Goal: Task Accomplishment & Management: Complete application form

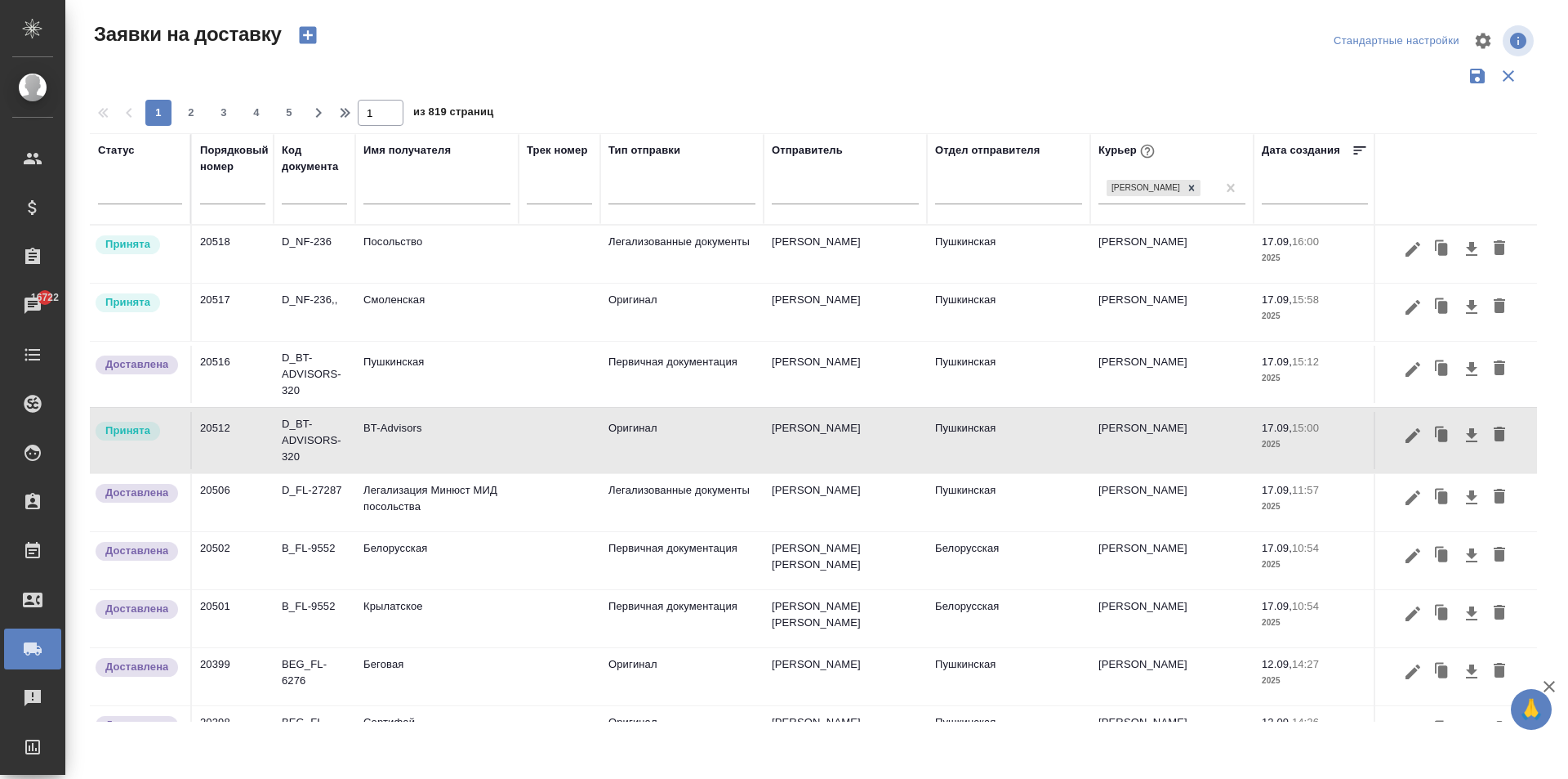
click at [448, 318] on td "Смоленская" at bounding box center [437, 312] width 163 height 57
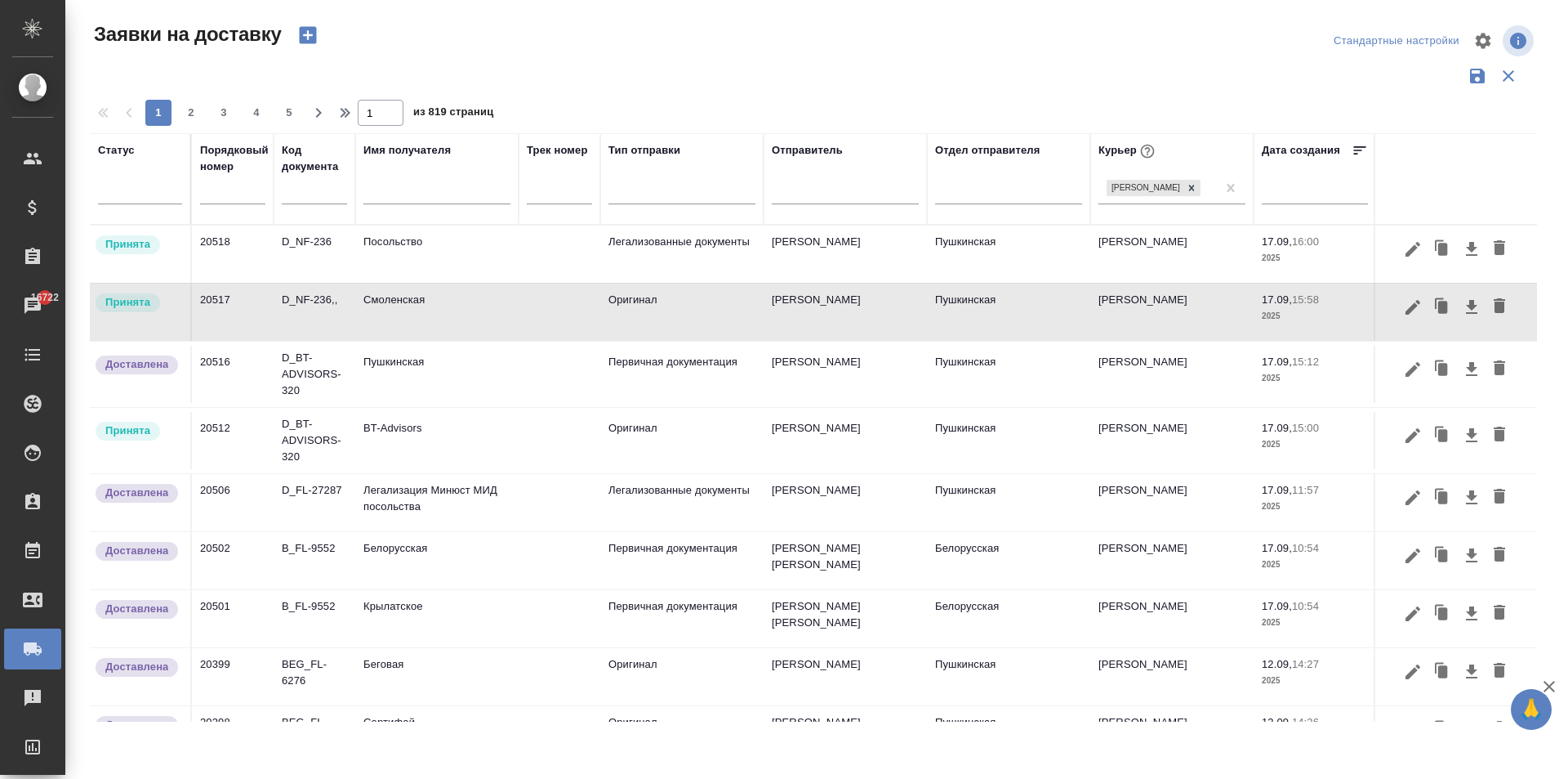
click at [423, 258] on td "Посольство" at bounding box center [437, 254] width 163 height 57
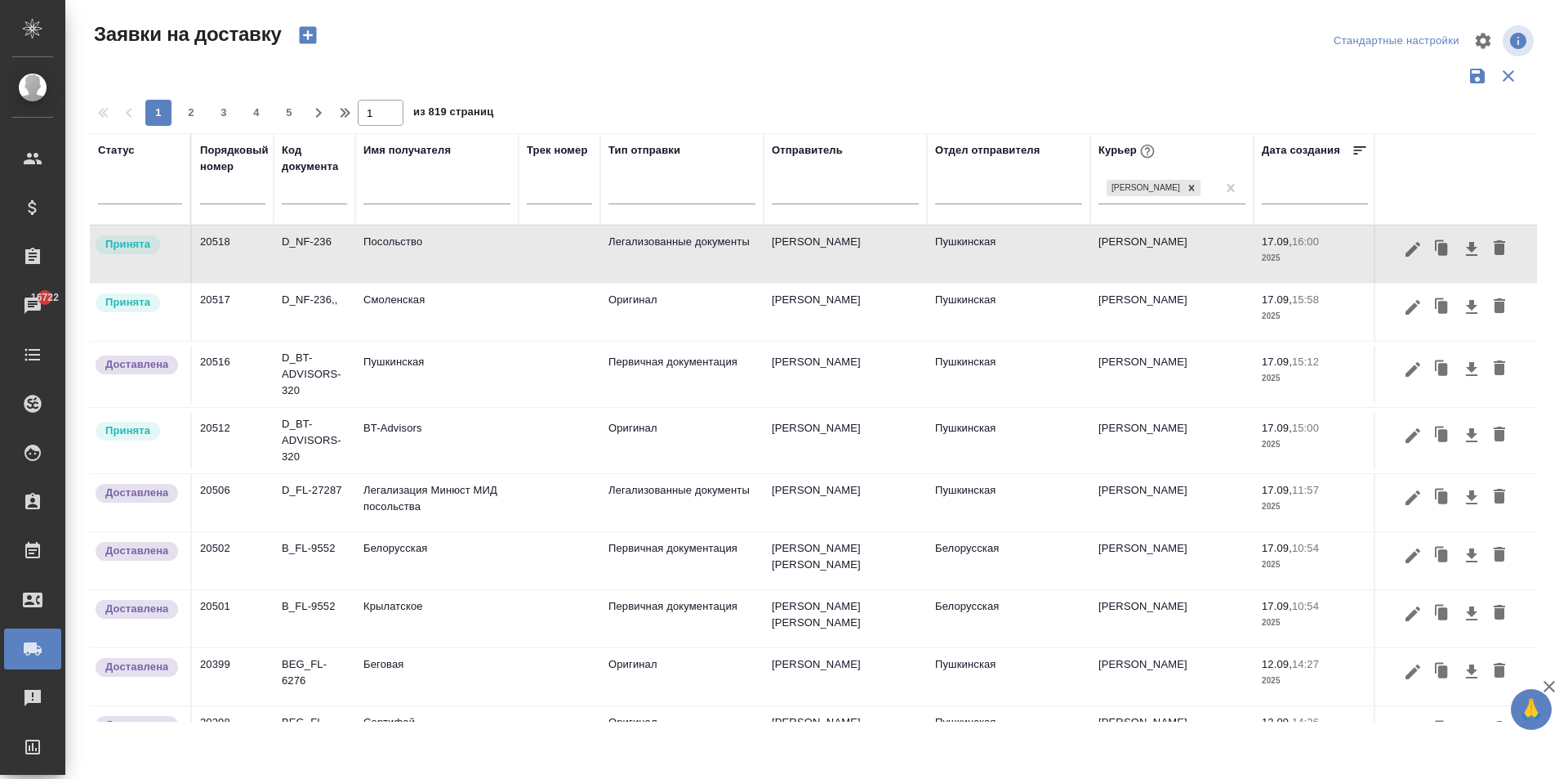
click at [410, 197] on input "text" at bounding box center [437, 193] width 147 height 20
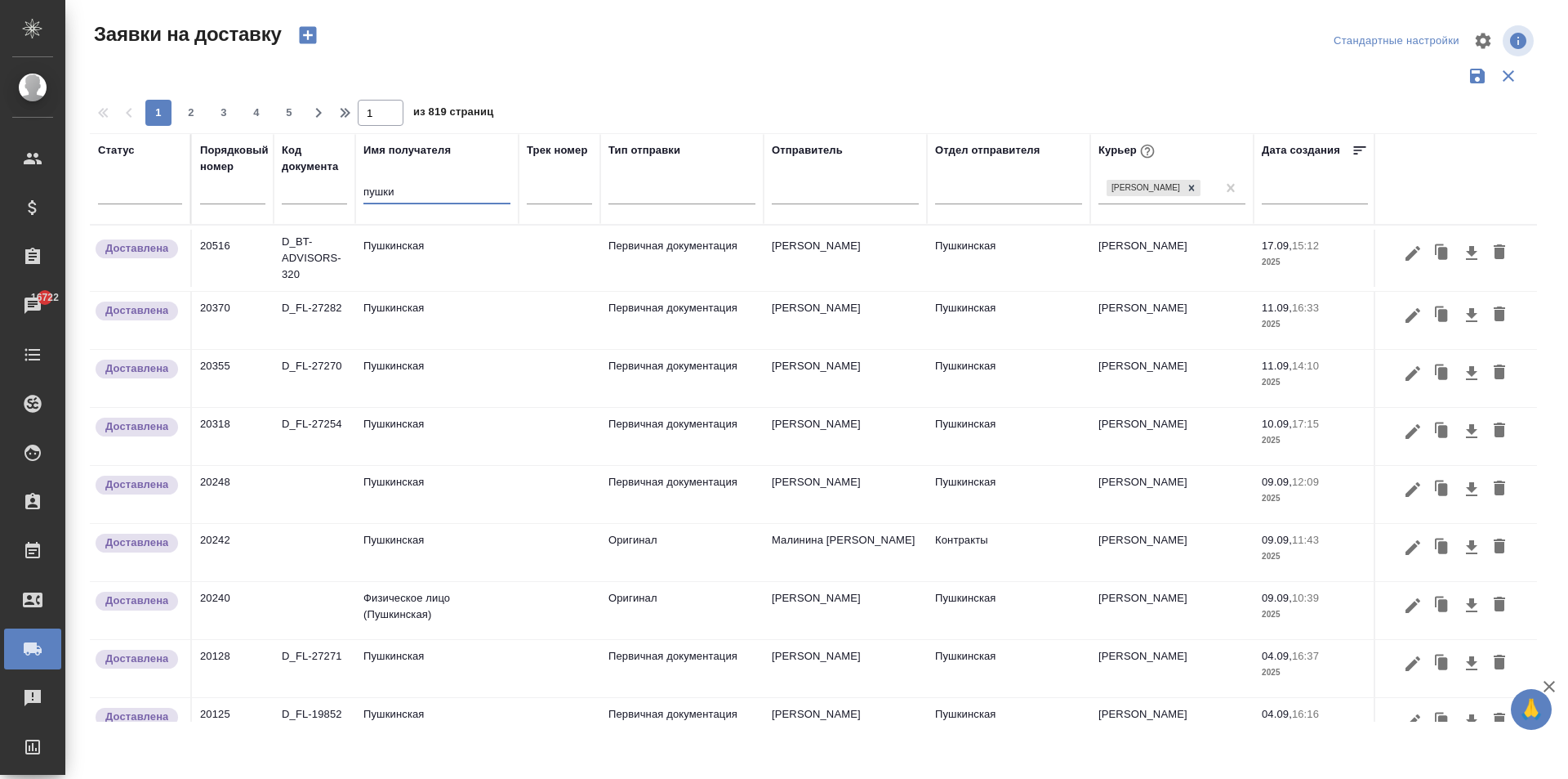
type input "пушки"
click at [440, 258] on td "Пушкинская" at bounding box center [437, 258] width 163 height 57
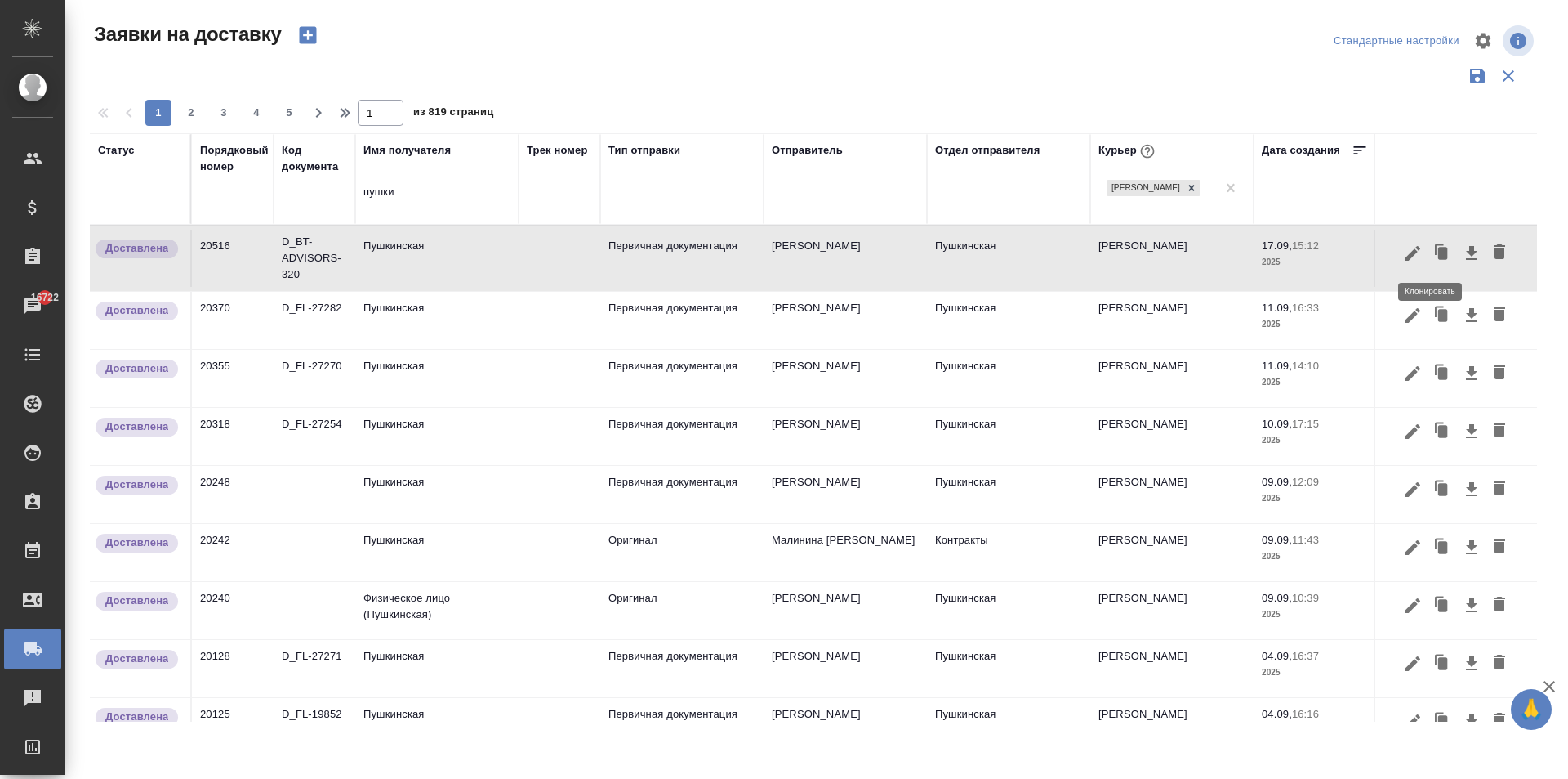
click at [1439, 256] on icon "button" at bounding box center [1443, 253] width 10 height 12
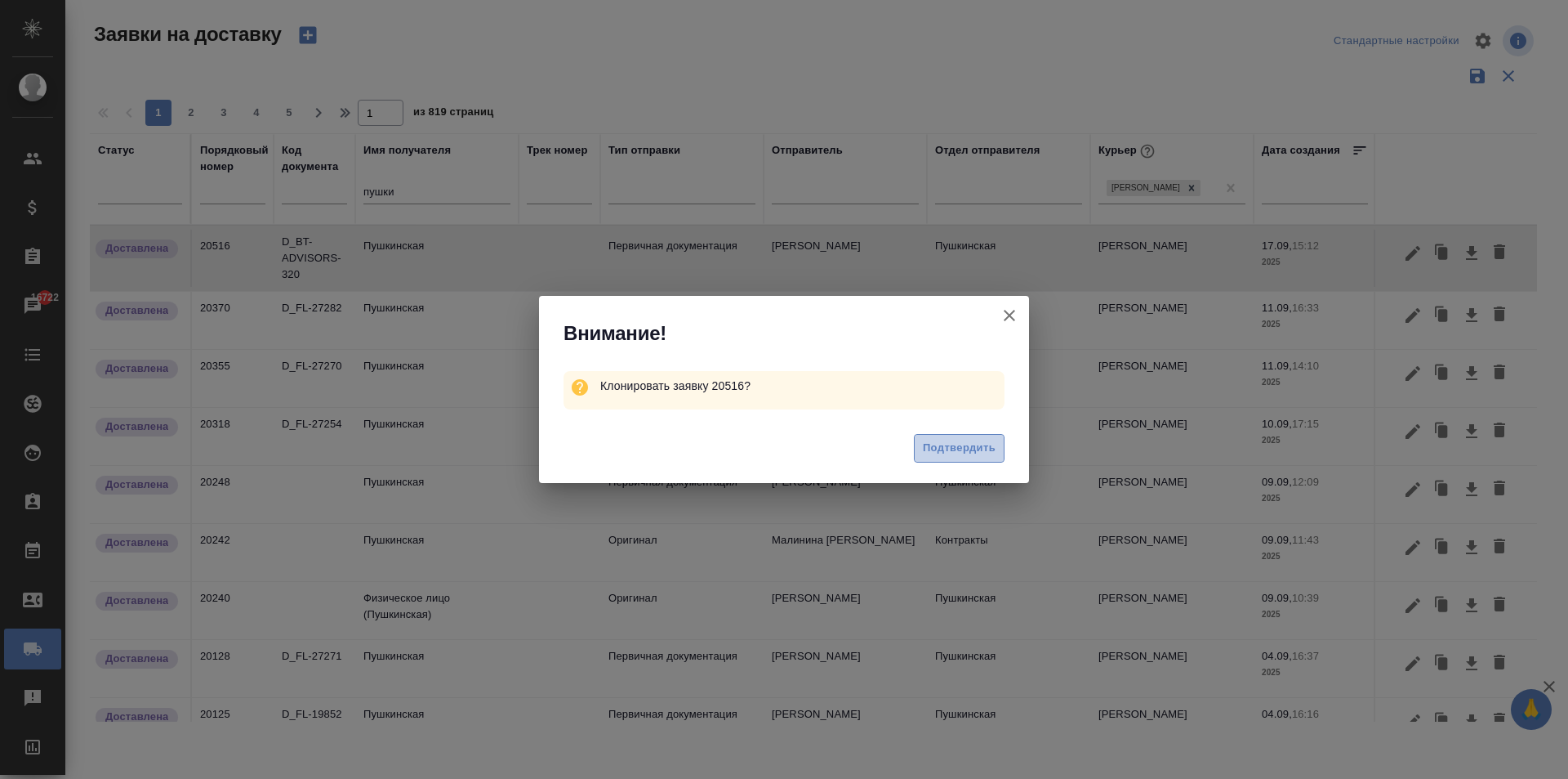
click at [973, 452] on span "Подтвердить" at bounding box center [959, 448] width 73 height 19
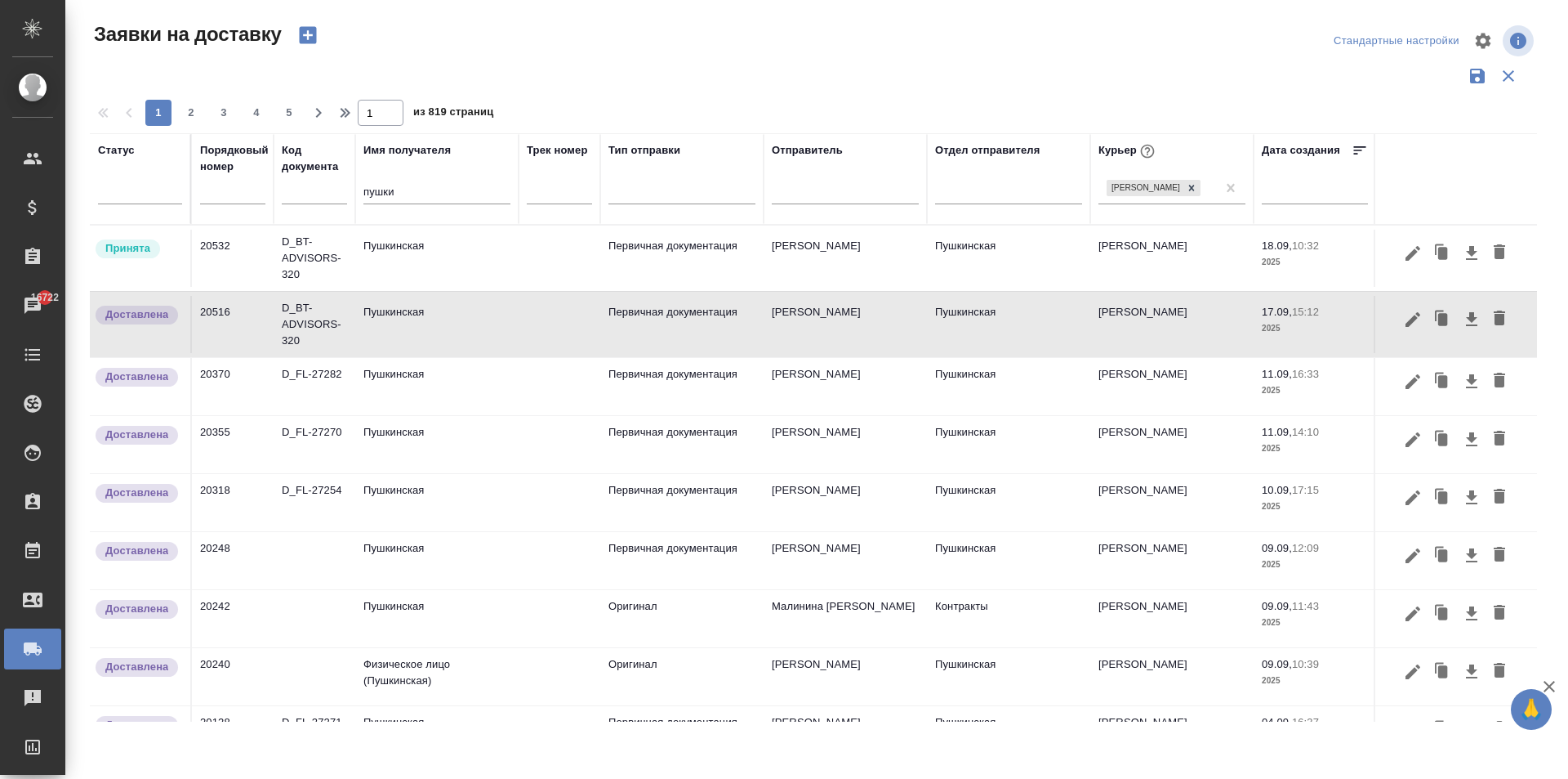
click at [404, 267] on td "Пушкинская" at bounding box center [437, 258] width 163 height 57
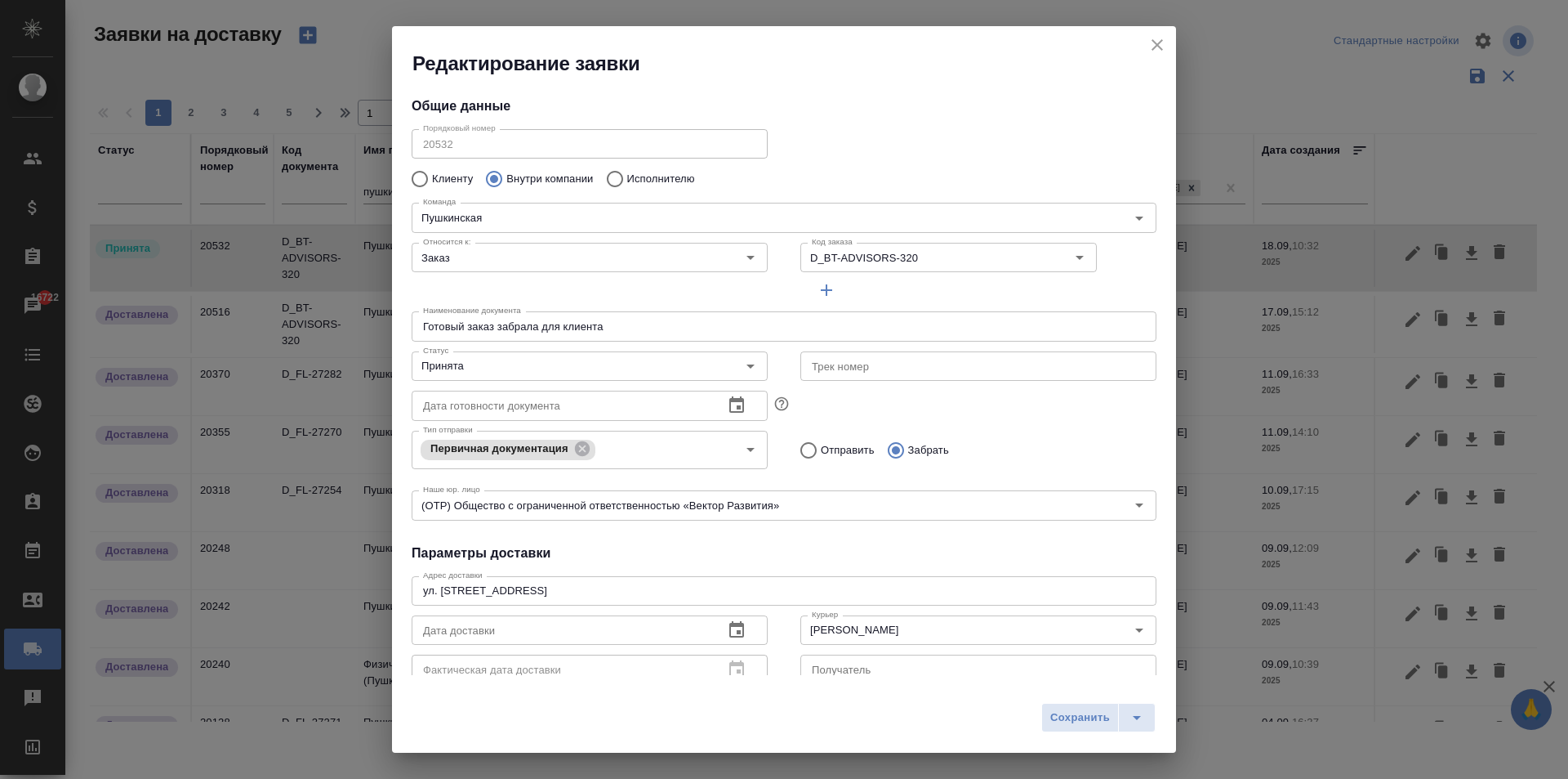
type input "Пушкинская"
type input "[PERSON_NAME]"
drag, startPoint x: 535, startPoint y: 328, endPoint x: 391, endPoint y: 317, distance: 144.4
click at [391, 317] on div "Редактирование заявки Общие данные Порядковый номер 20532 Порядковый номер Клие…" at bounding box center [784, 390] width 1568 height 779
type input "Ч"
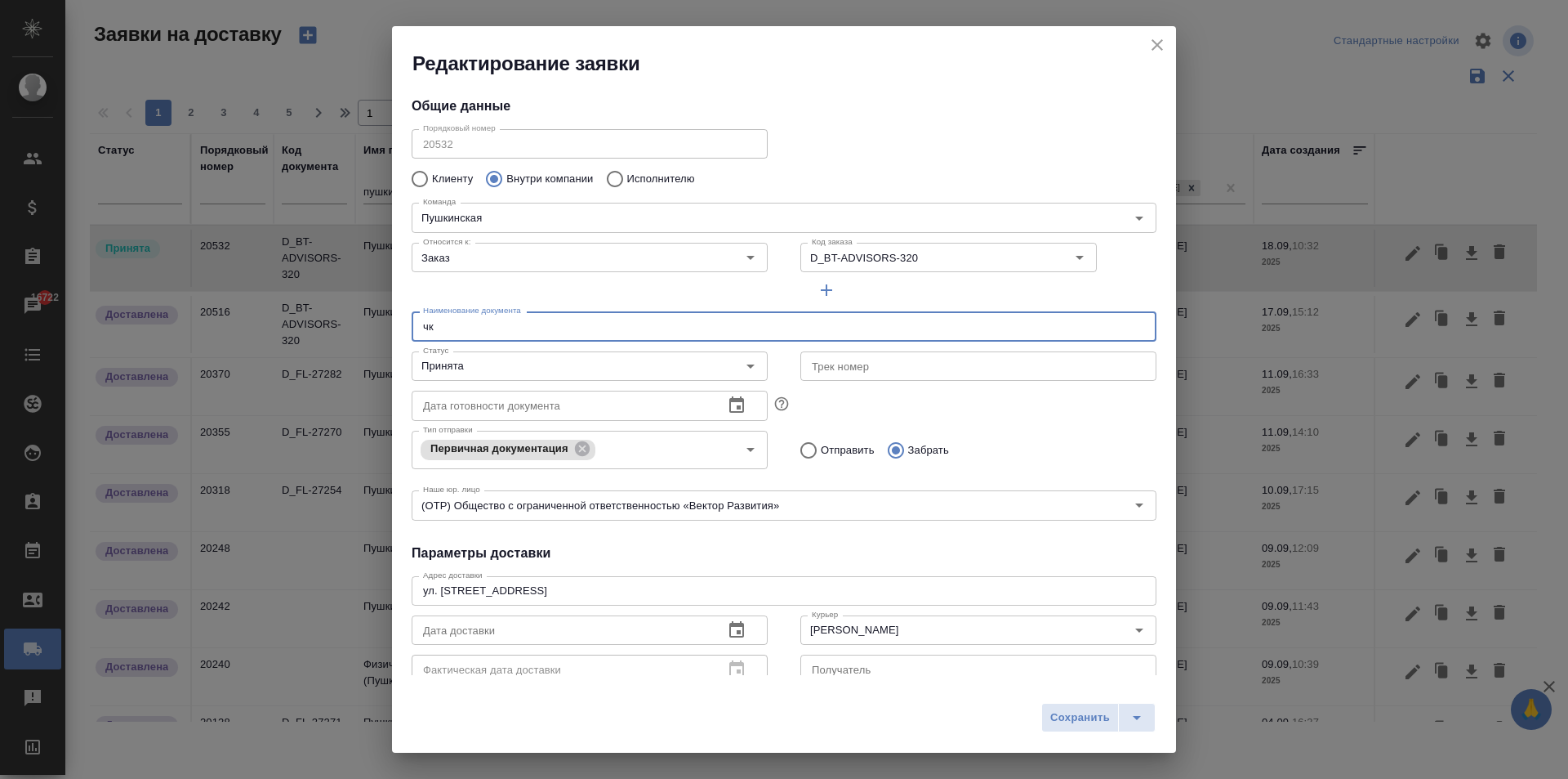
type input "ч"
type input "Ч"
type input "Чеки и счета для бухгалтерии"
click at [455, 258] on input "Заказ" at bounding box center [562, 257] width 292 height 20
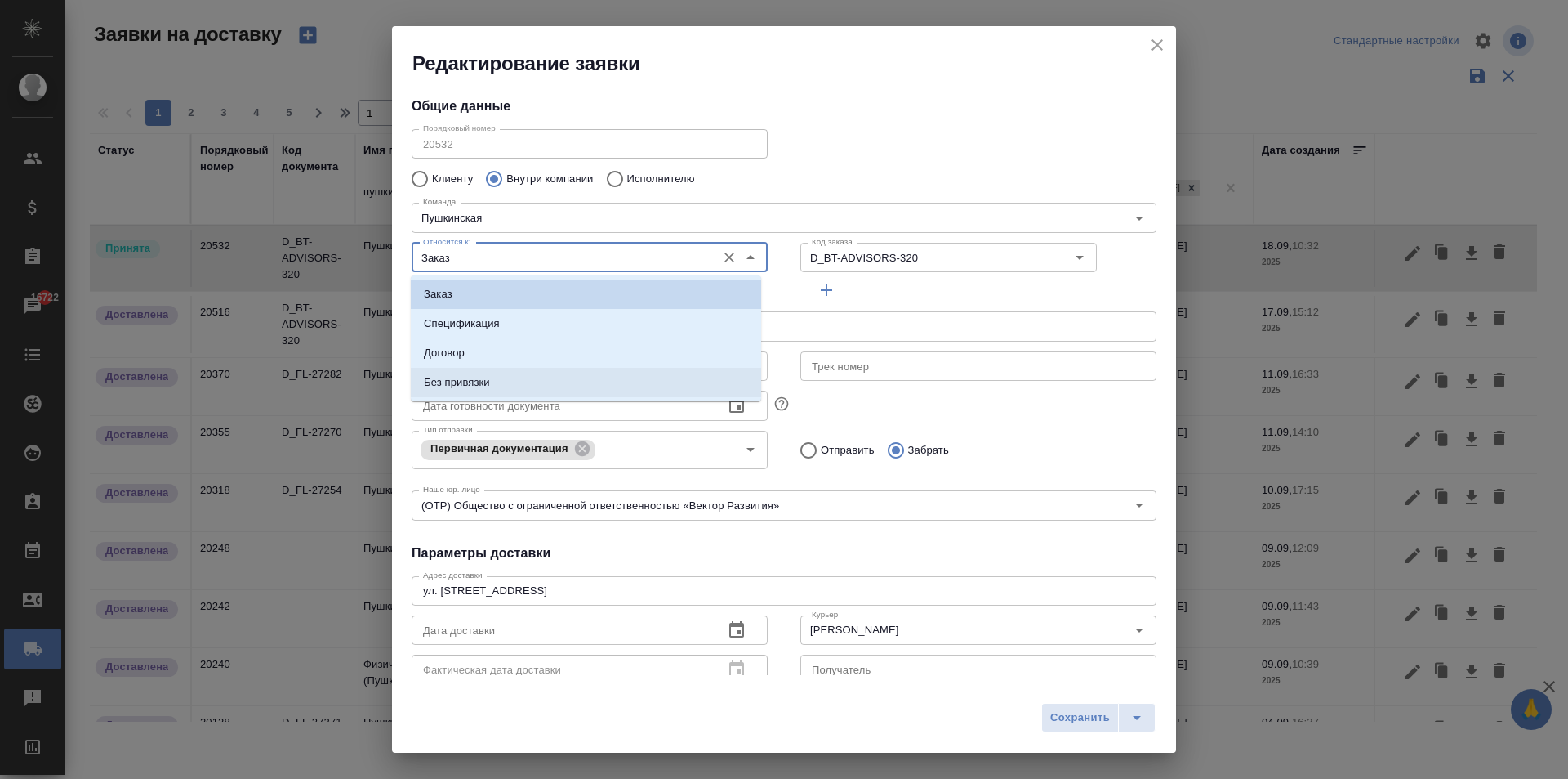
click at [501, 392] on li "Без привязки" at bounding box center [586, 382] width 350 height 29
type input "Без привязки"
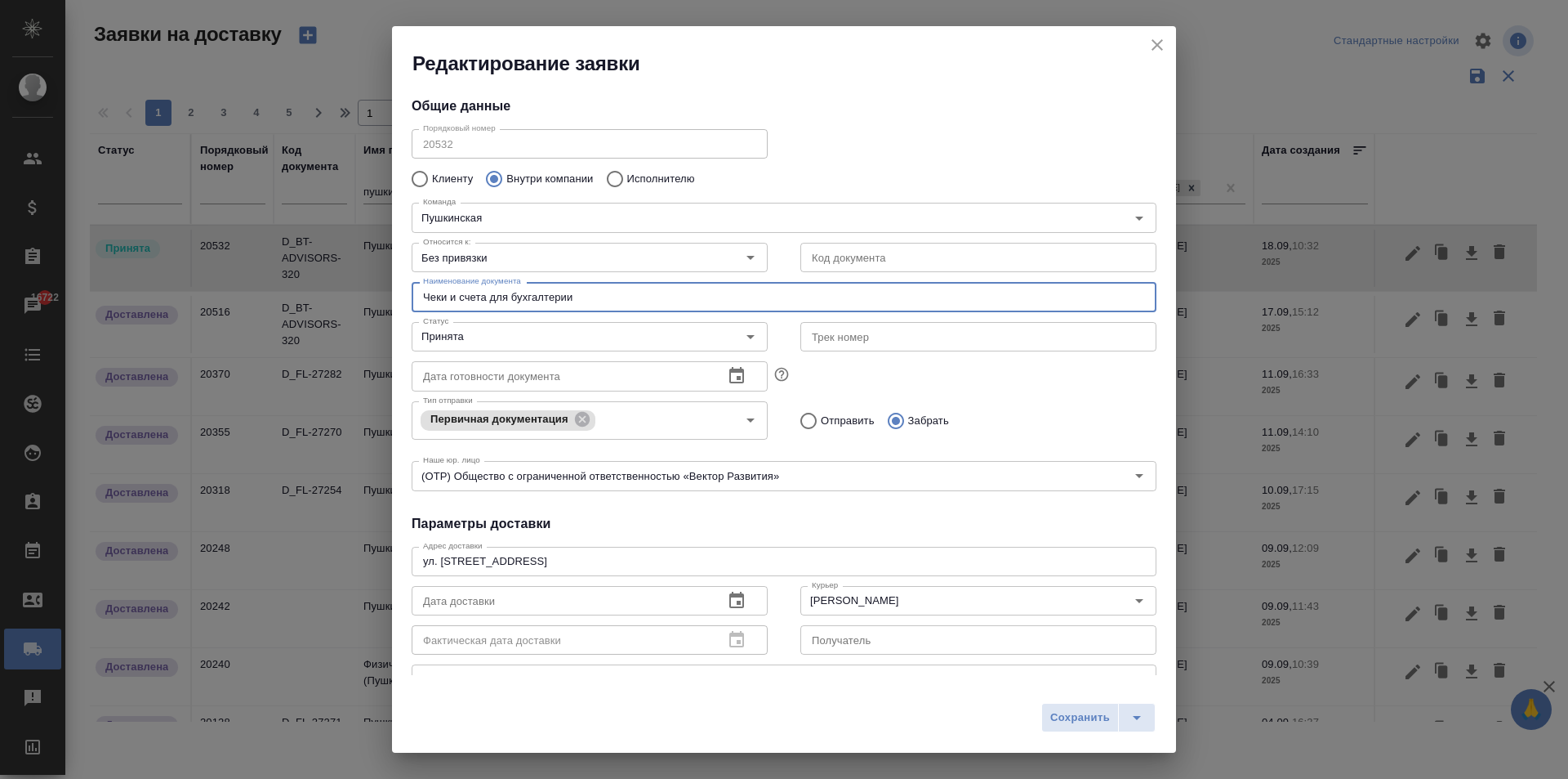
click at [574, 308] on input "Чеки и счета для бухгалтерии" at bounding box center [784, 296] width 745 height 29
click at [584, 297] on input "Чеки и счета для бухгалтерии" at bounding box center [784, 296] width 745 height 29
type input "Чеки и счета для бухгалтерии, заявление на отпуск для отдела кадров"
click at [727, 600] on icon "button" at bounding box center [737, 601] width 20 height 20
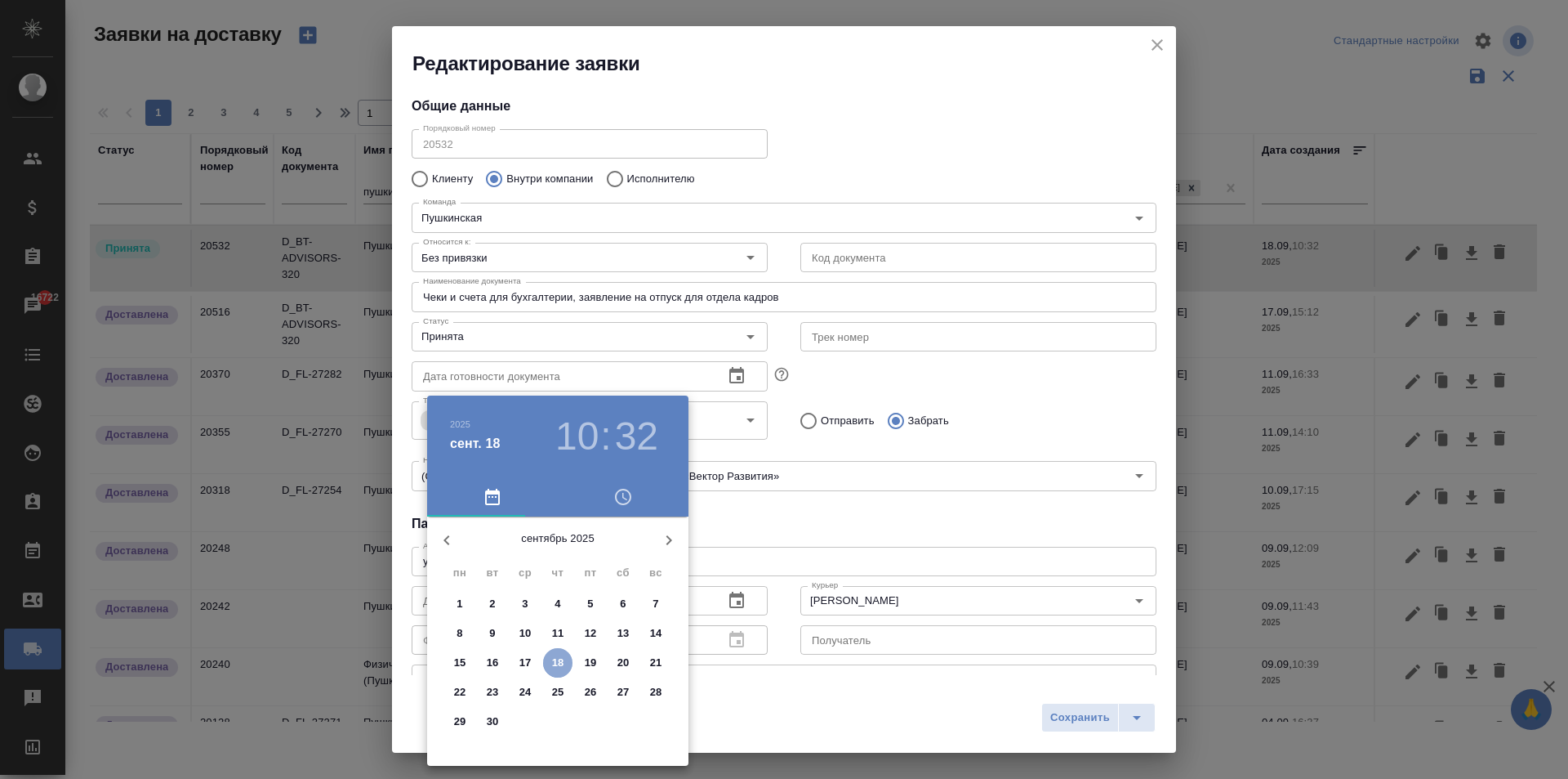
click at [556, 659] on p "18" at bounding box center [558, 663] width 12 height 16
type input "[DATE] 10:32"
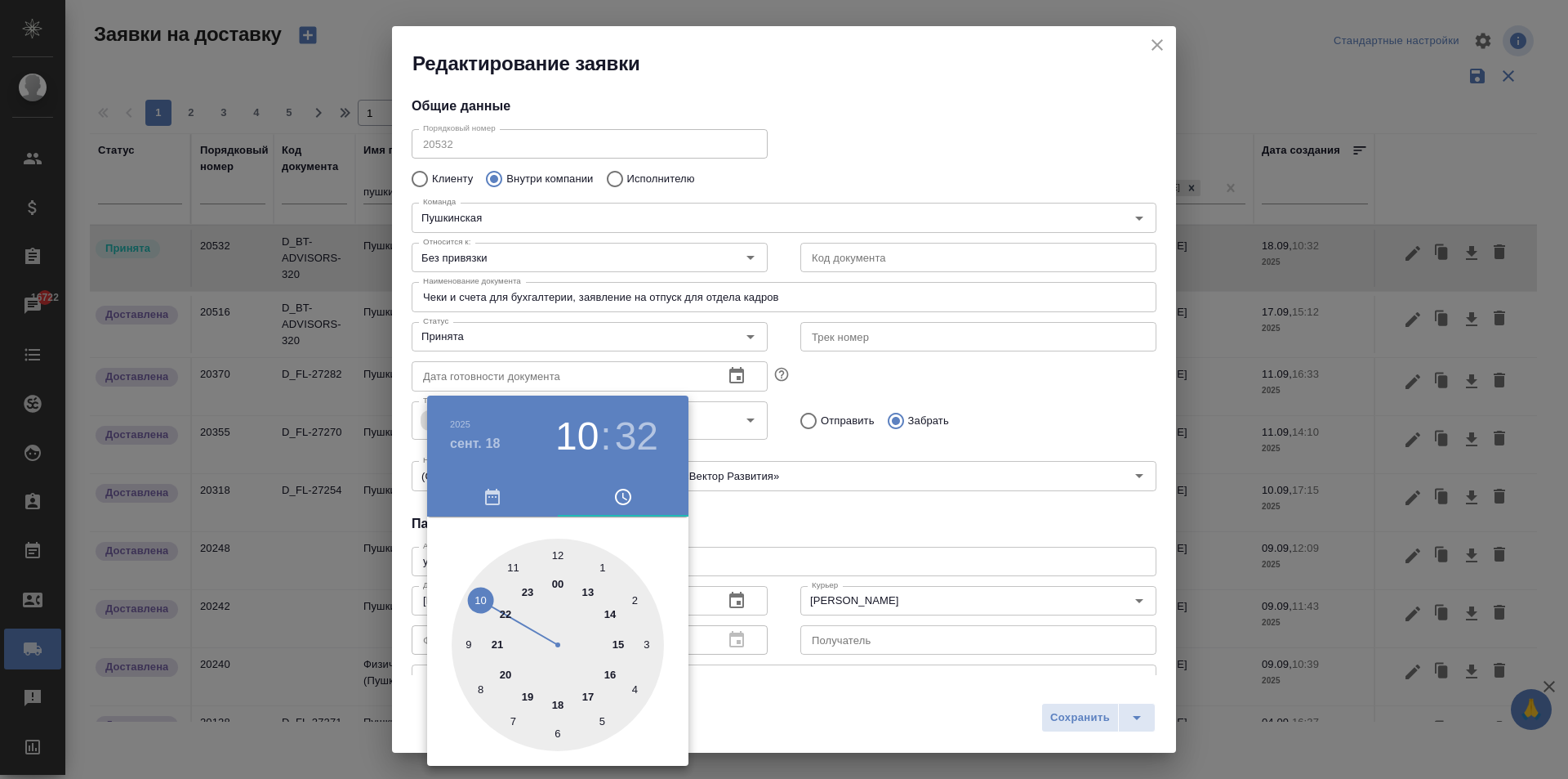
click at [887, 562] on div at bounding box center [784, 390] width 1568 height 779
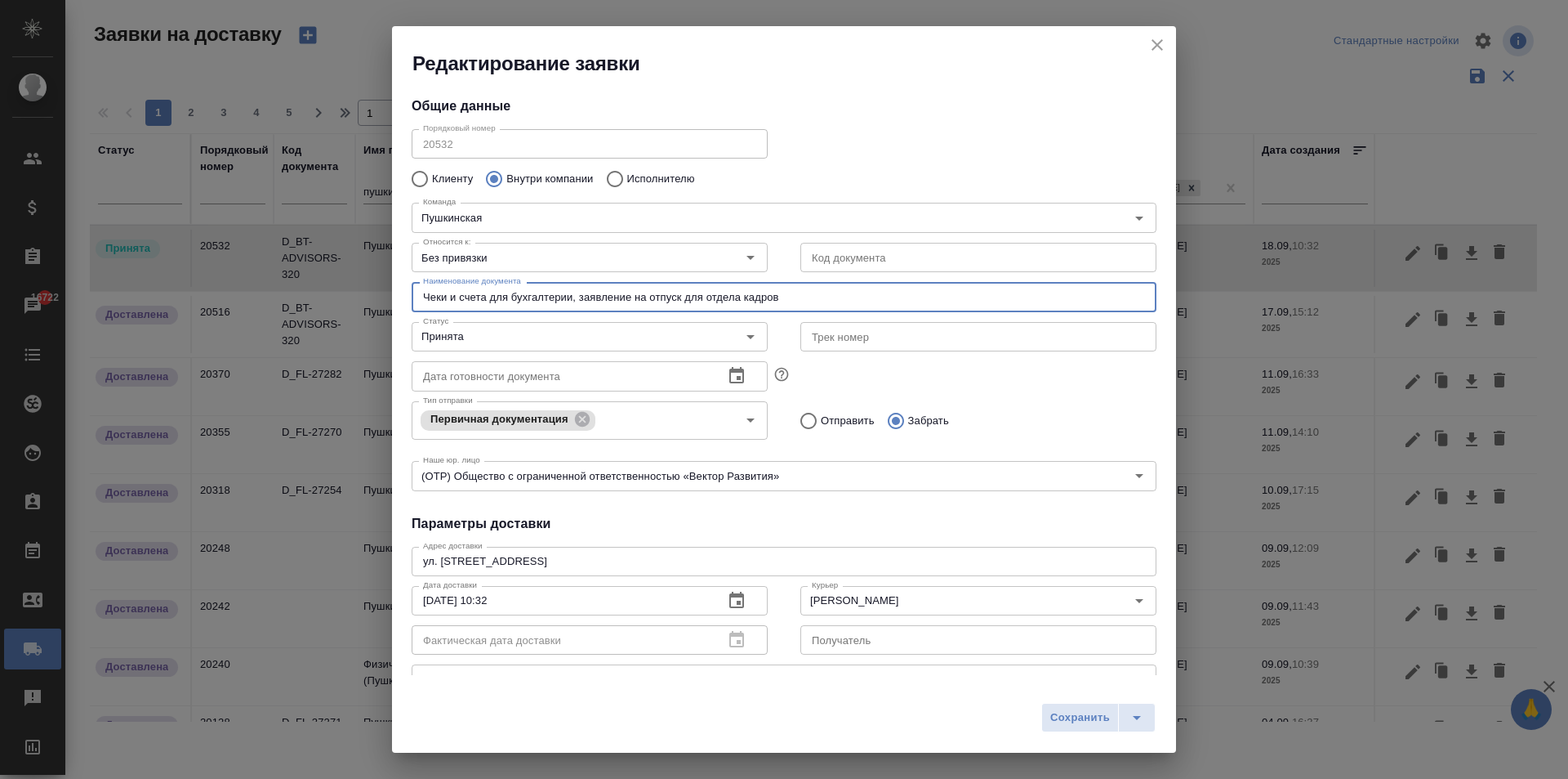
click at [489, 301] on input "Чеки и счета для бухгалтерии, заявление на отпуск для отдела кадров" at bounding box center [784, 296] width 745 height 29
type input "Чеки для бухгалтерии, заявление на отпуск для отдела кадров"
click at [1081, 724] on span "Сохранить" at bounding box center [1079, 718] width 59 height 19
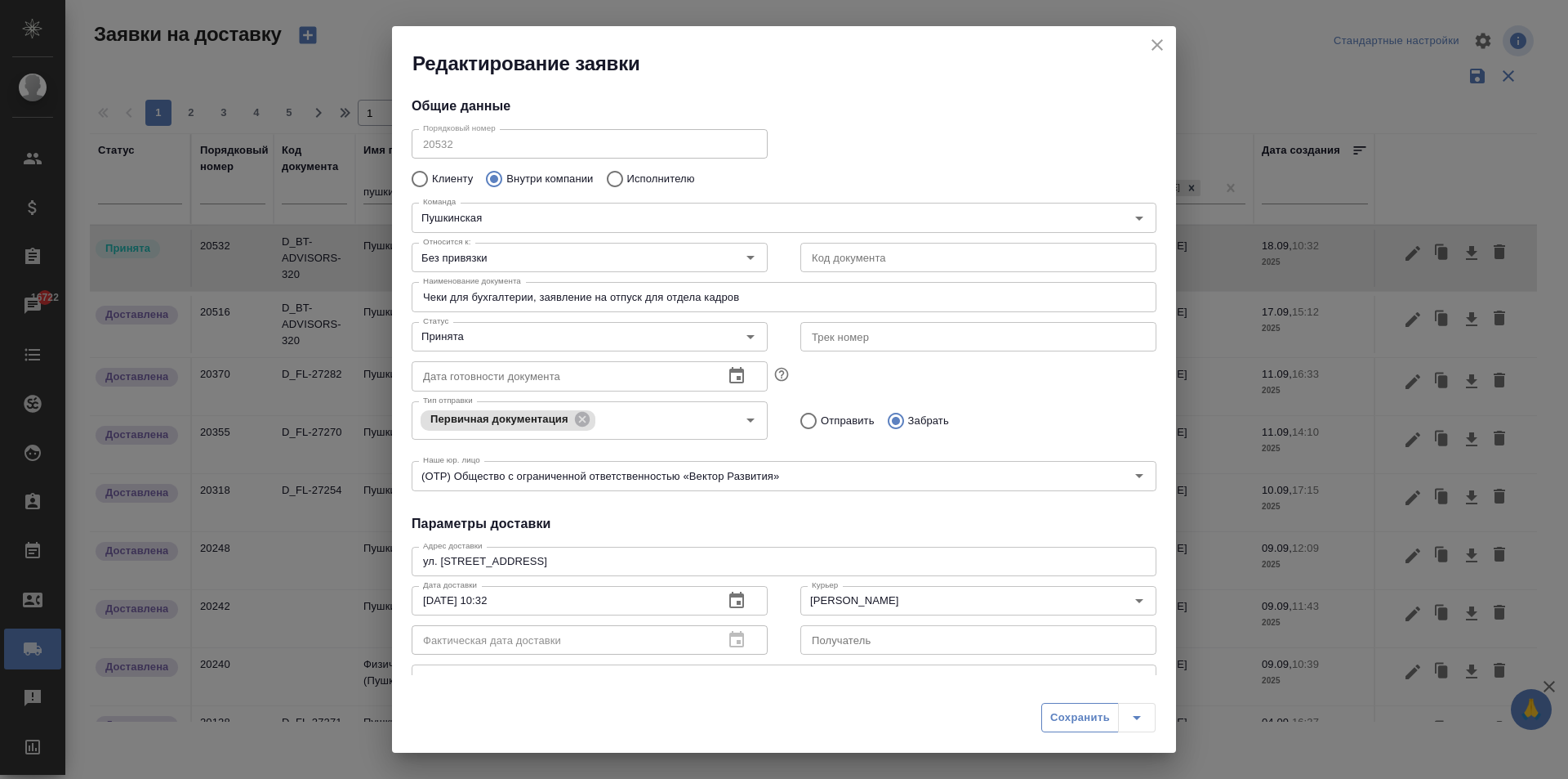
type input "Заказ"
type input "Готовый заказ забрала для клиента"
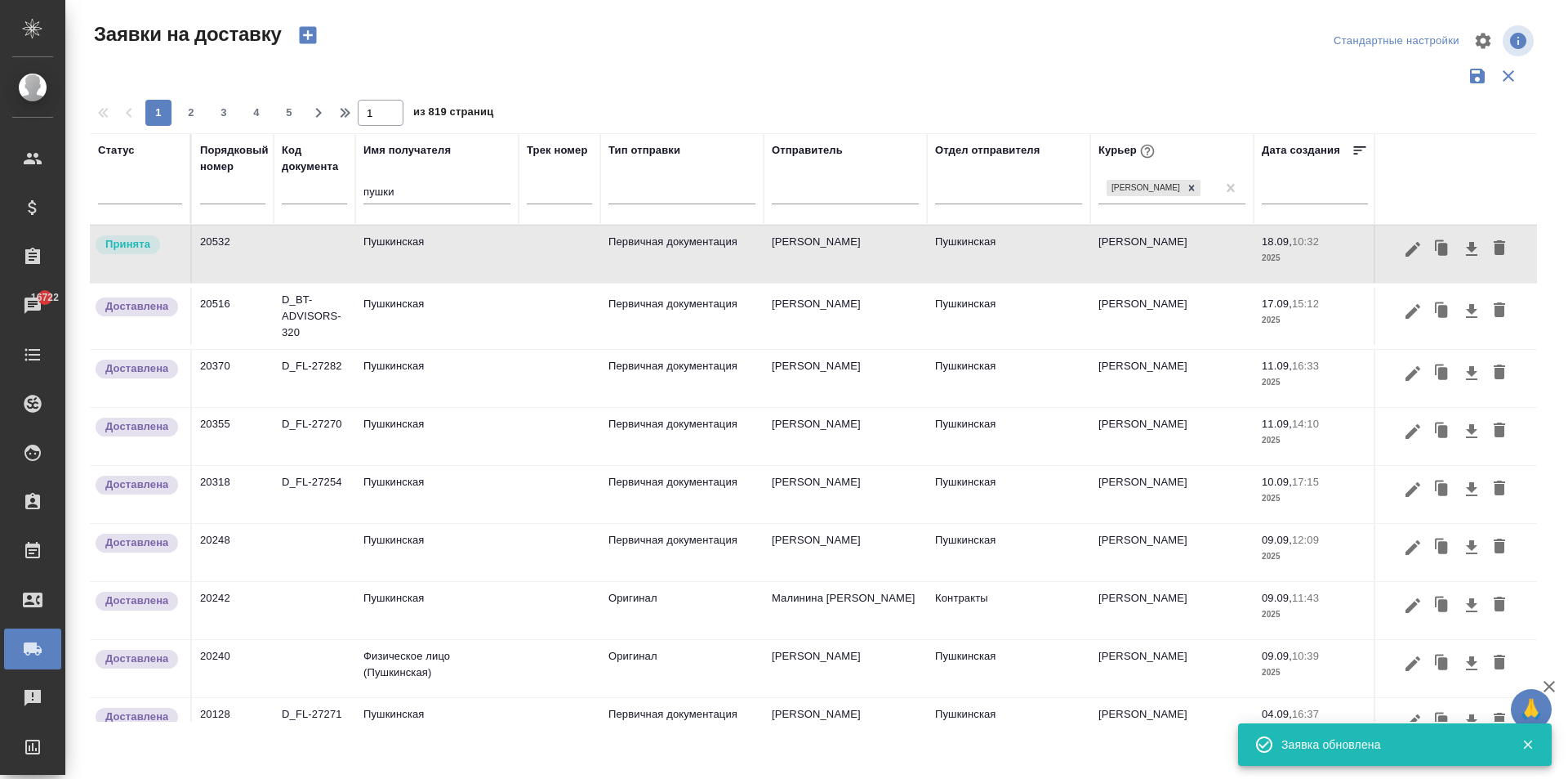
click at [368, 261] on td "Пушкинская" at bounding box center [437, 254] width 163 height 57
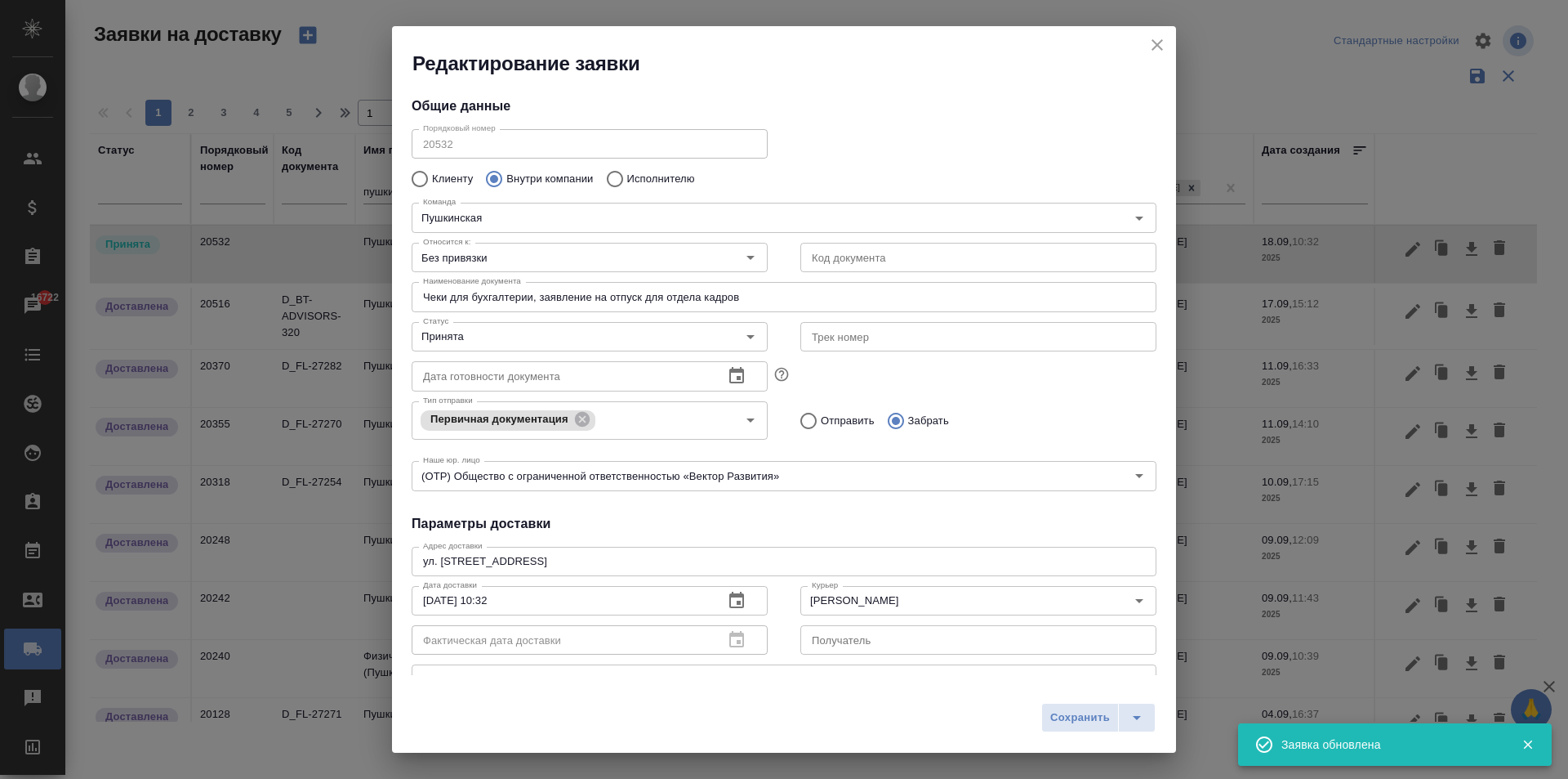
click at [774, 302] on input "Чеки для бухгалтерии, заявление на отпуск для отдела кадров" at bounding box center [784, 296] width 745 height 29
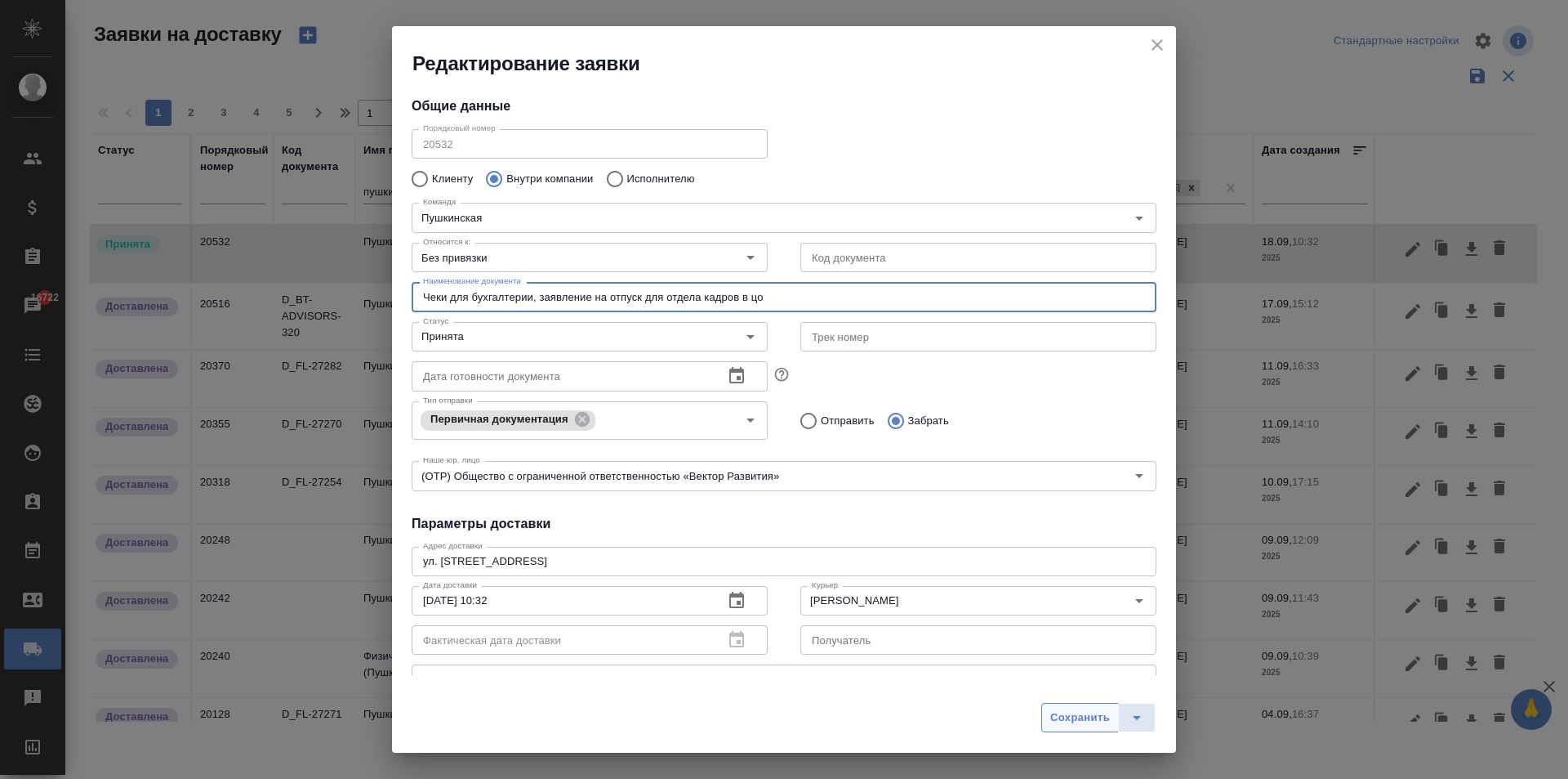
type input "Чеки для бухгалтерии, заявление на отпуск для отдела кадров в цо"
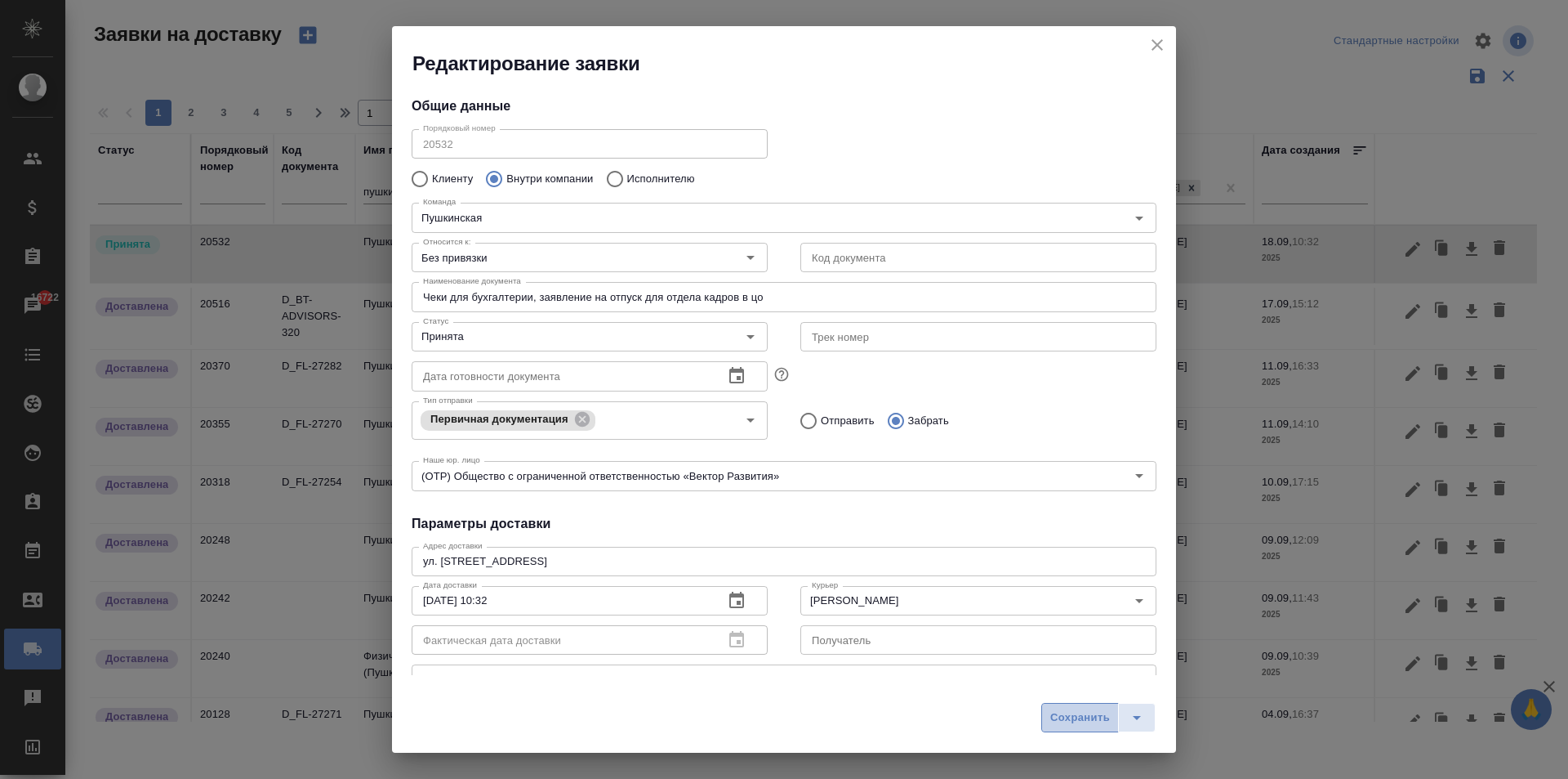
click at [1078, 727] on button "Сохранить" at bounding box center [1079, 717] width 77 height 29
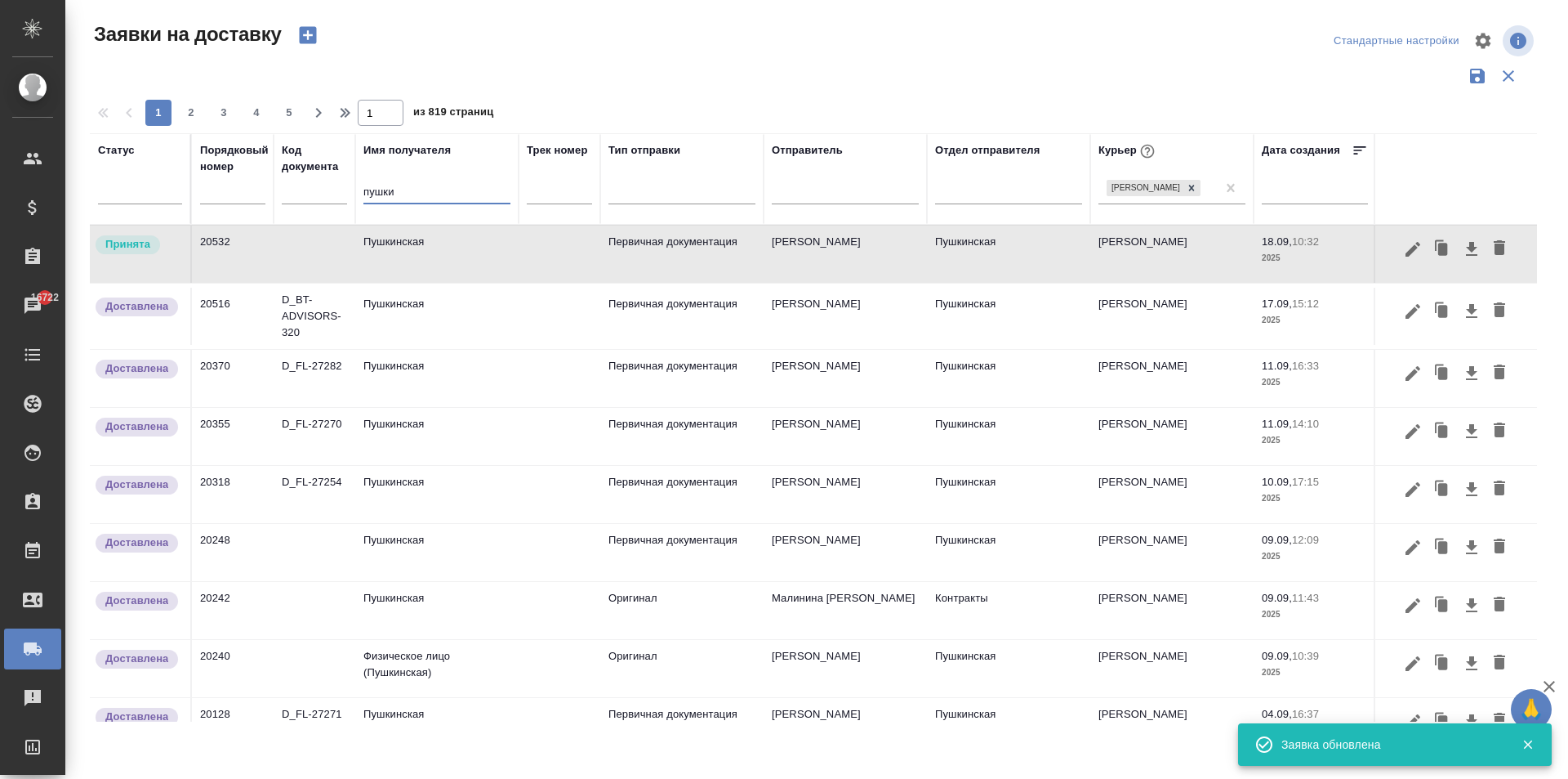
drag, startPoint x: 407, startPoint y: 199, endPoint x: 287, endPoint y: 202, distance: 120.0
click at [290, 202] on tr "Статус Порядковый номер Код документа Имя получателя пушки Трек номер Тип отпра…" at bounding box center [937, 179] width 1695 height 91
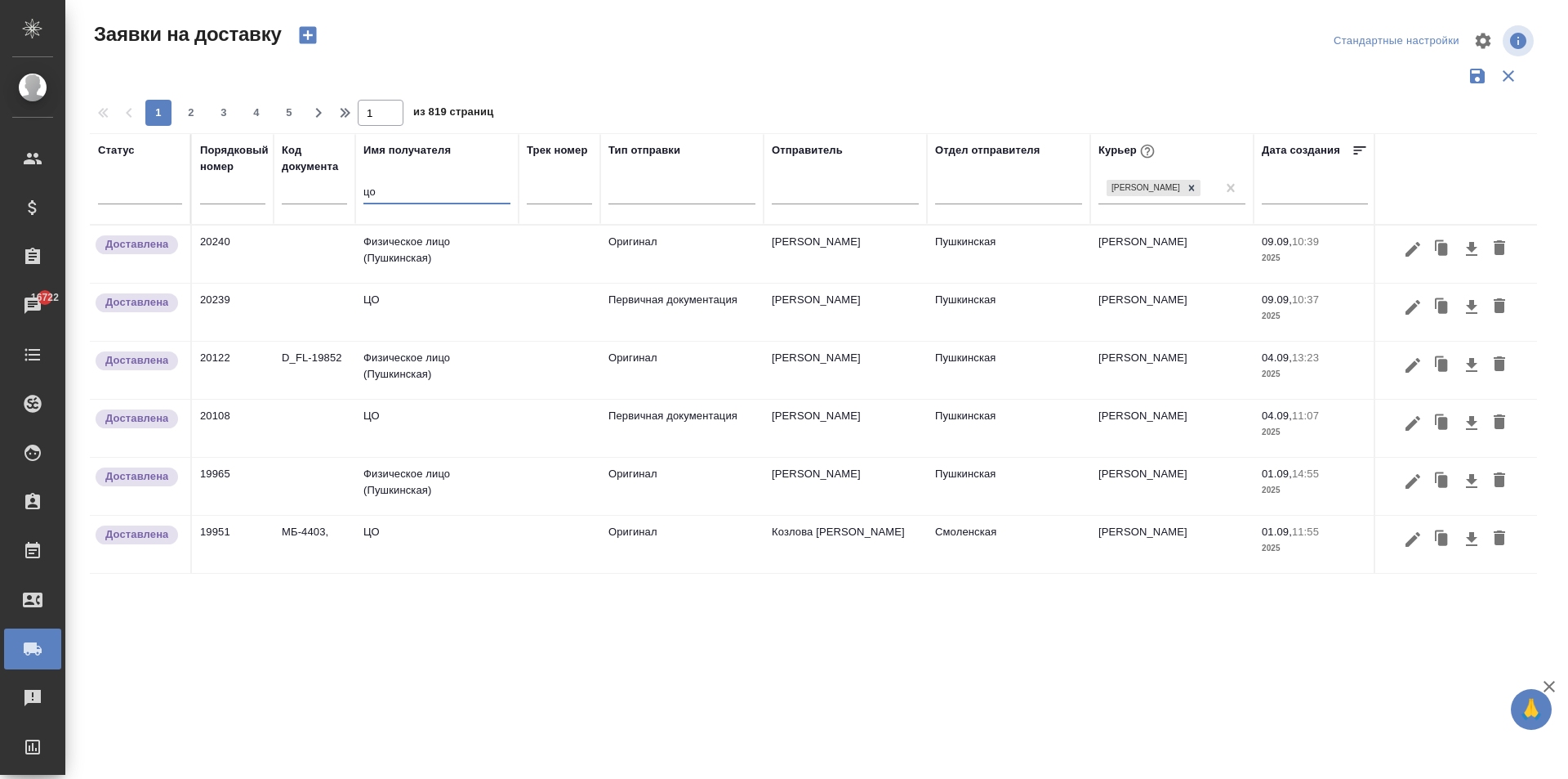
type input "цо"
click at [388, 324] on td "ЦО" at bounding box center [437, 312] width 163 height 57
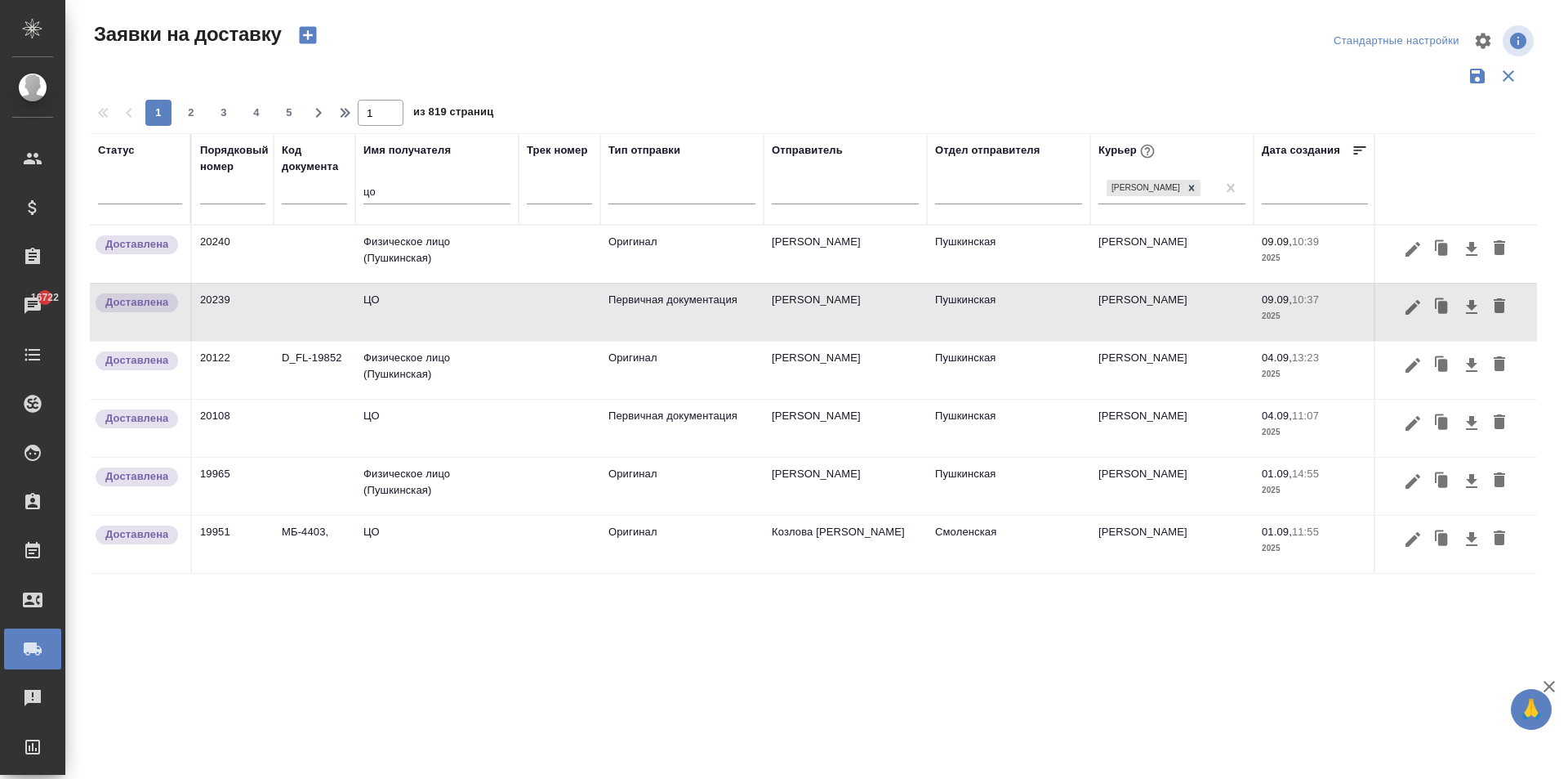
click at [1425, 306] on button "button" at bounding box center [1413, 307] width 27 height 31
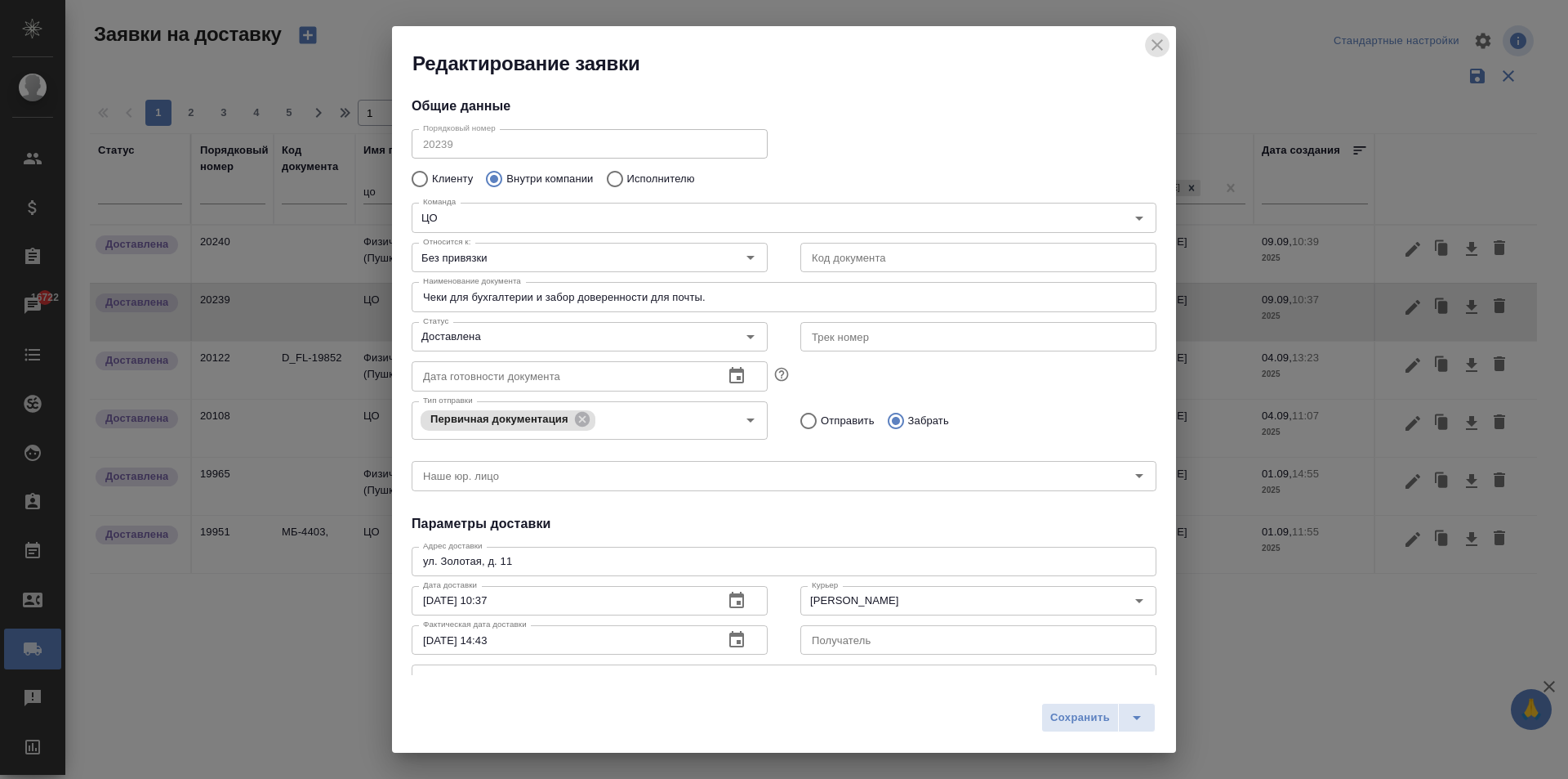
click at [1158, 44] on icon "close" at bounding box center [1158, 46] width 20 height 20
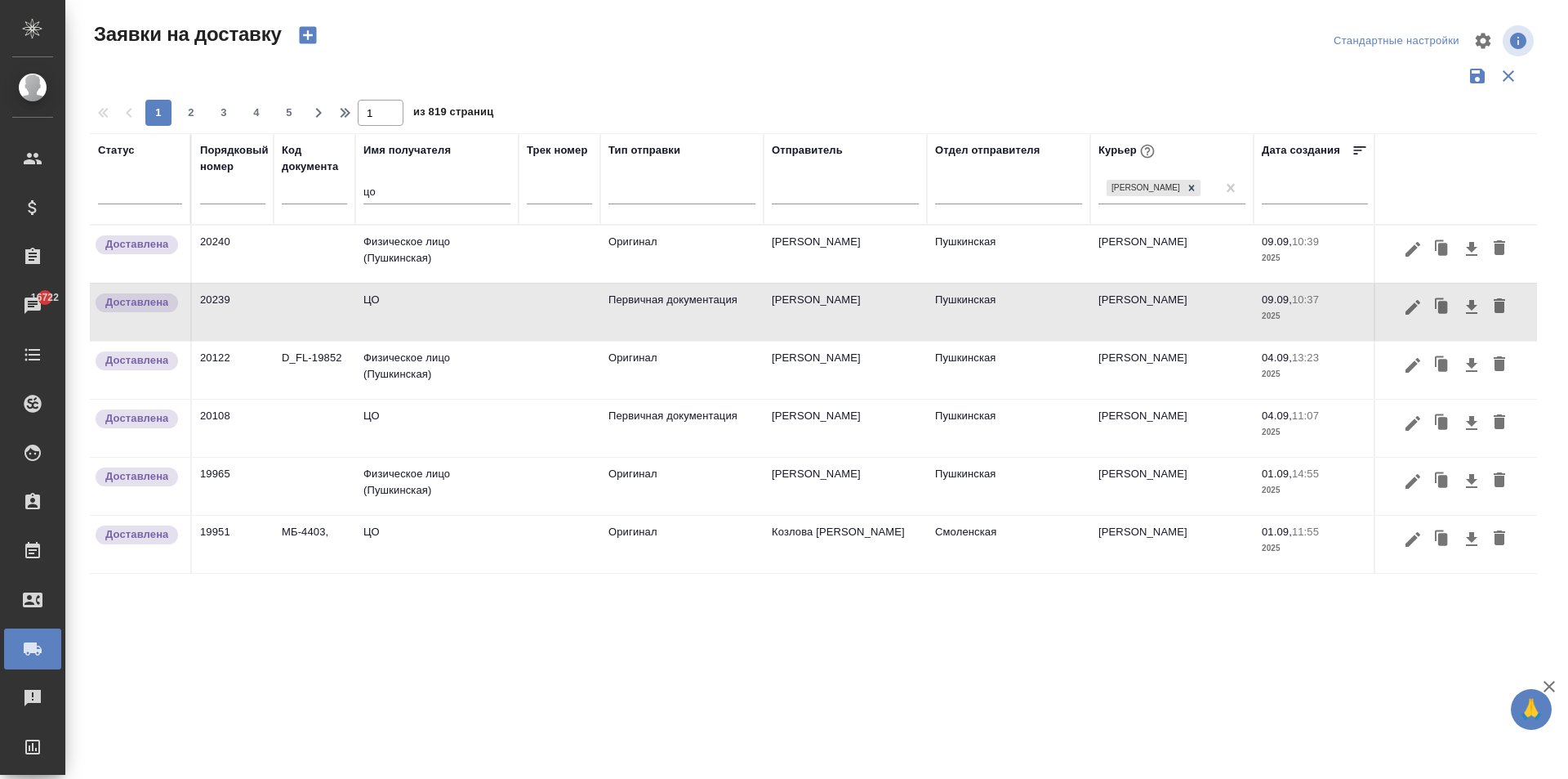
click at [1442, 306] on icon "button" at bounding box center [1443, 306] width 10 height 12
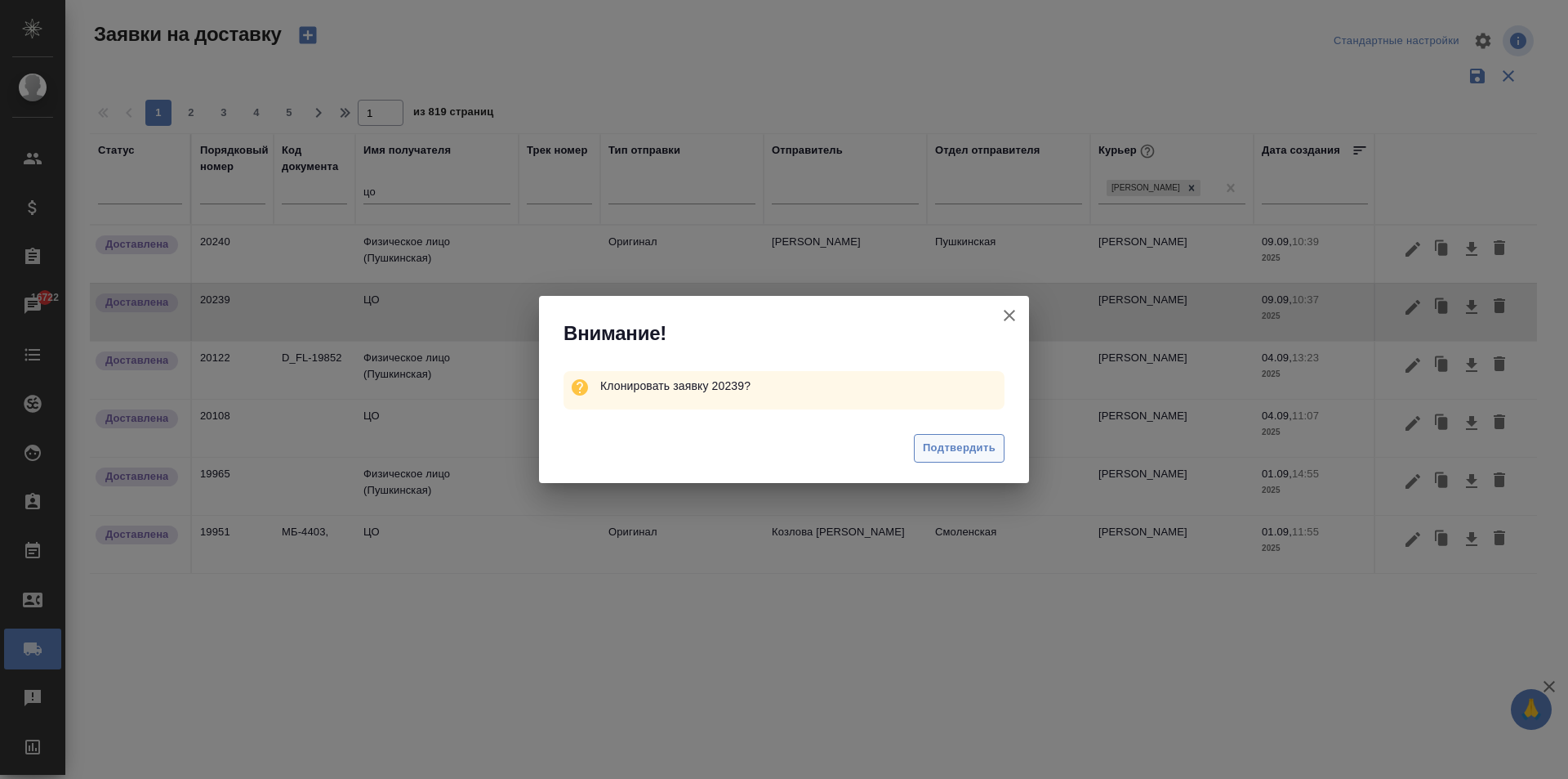
click at [961, 443] on span "Подтвердить" at bounding box center [959, 448] width 73 height 19
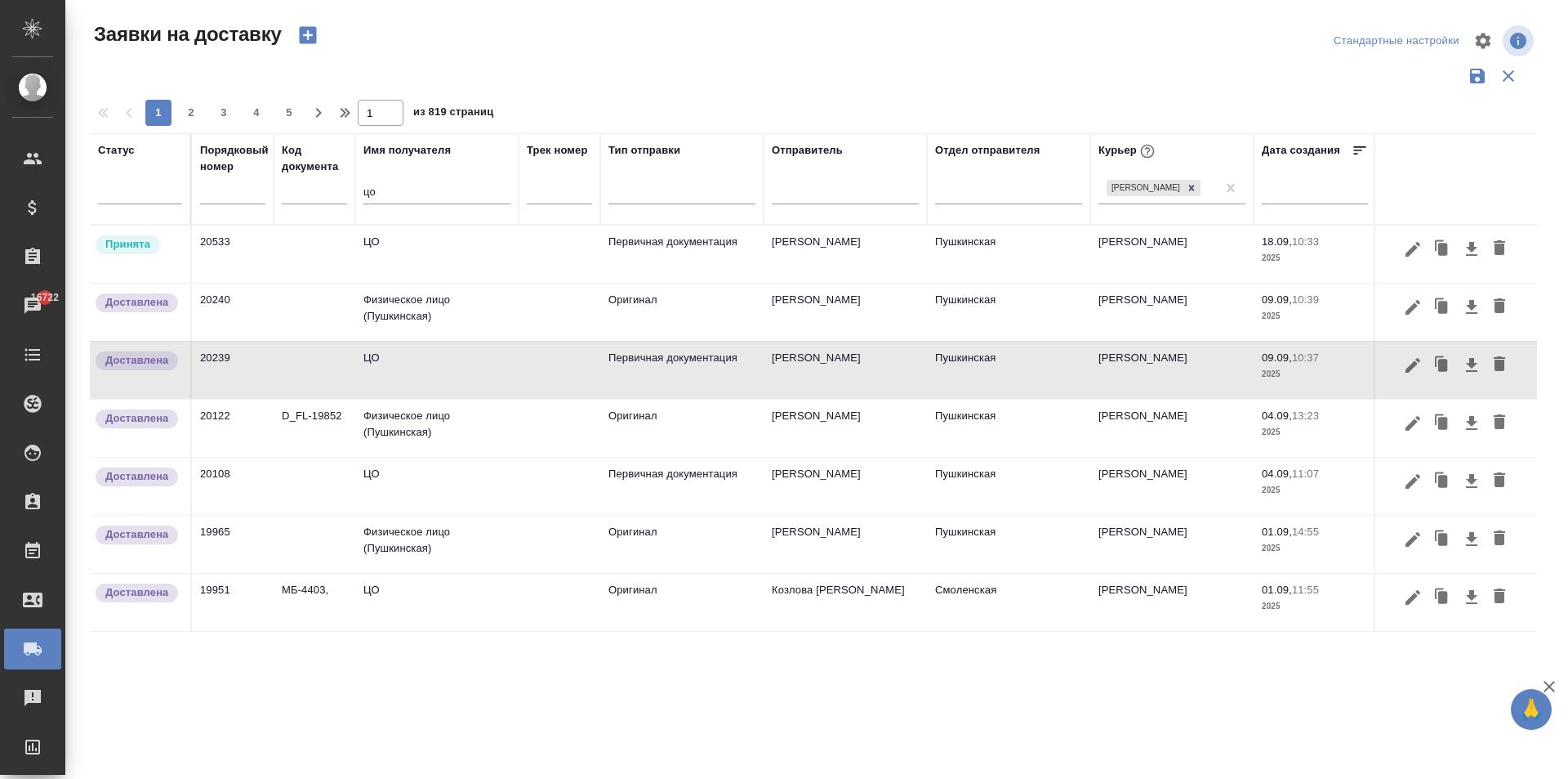
click at [427, 257] on td "ЦО" at bounding box center [437, 254] width 163 height 57
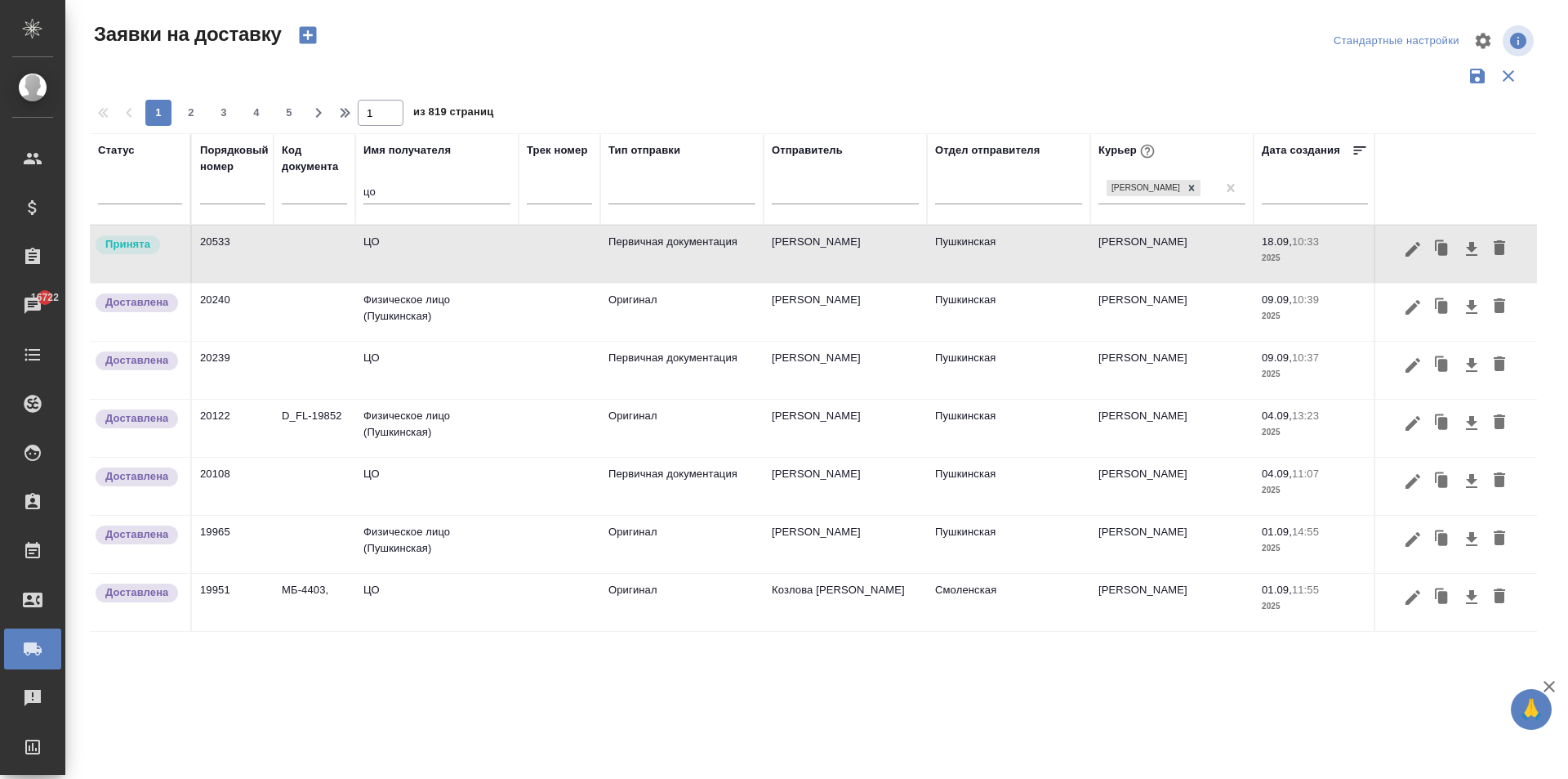
click at [427, 257] on td "ЦО" at bounding box center [437, 254] width 163 height 57
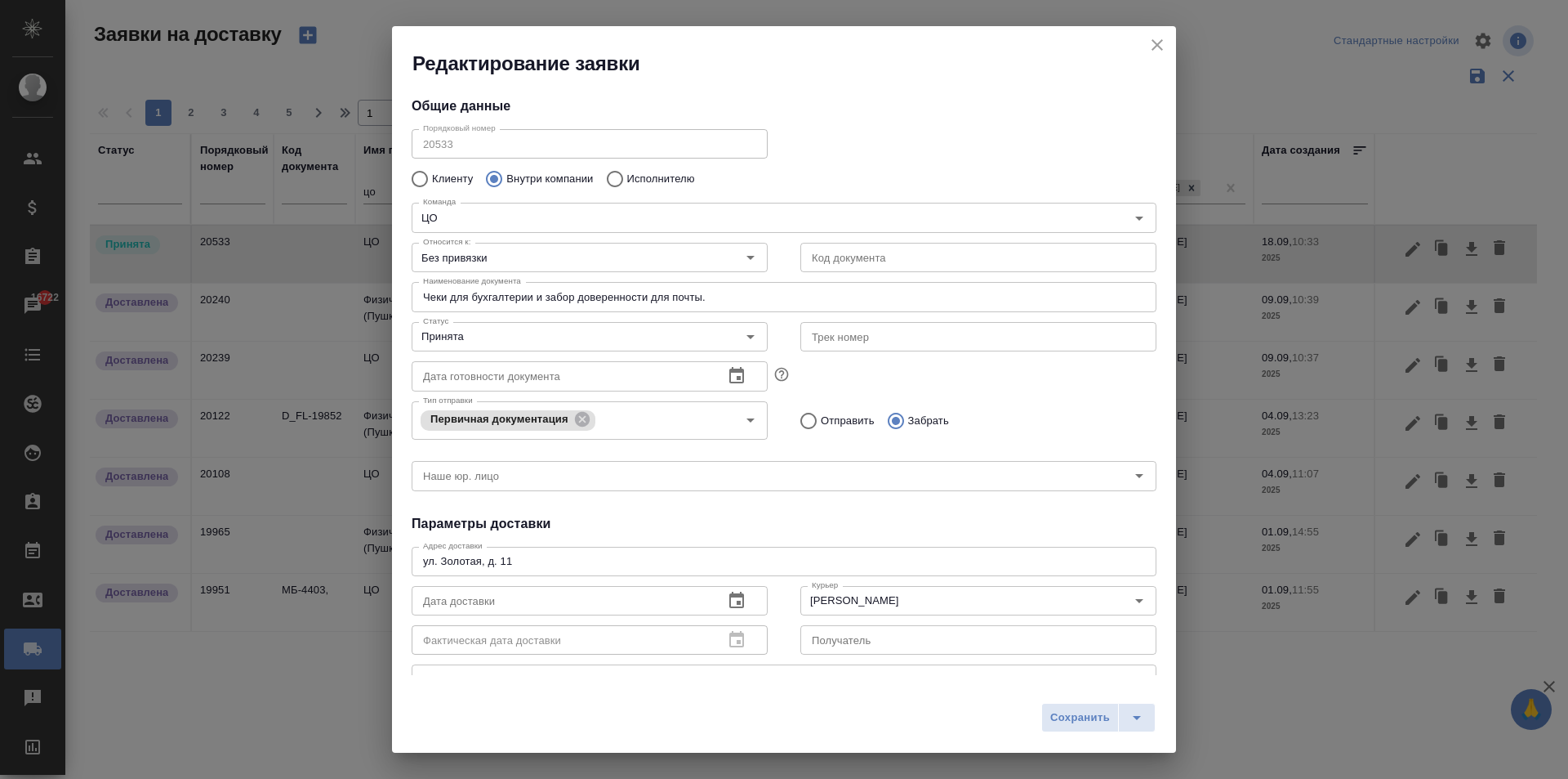
click at [510, 298] on input "Чеки для бухгалтерии и забор доверенности для почты." at bounding box center [784, 296] width 745 height 29
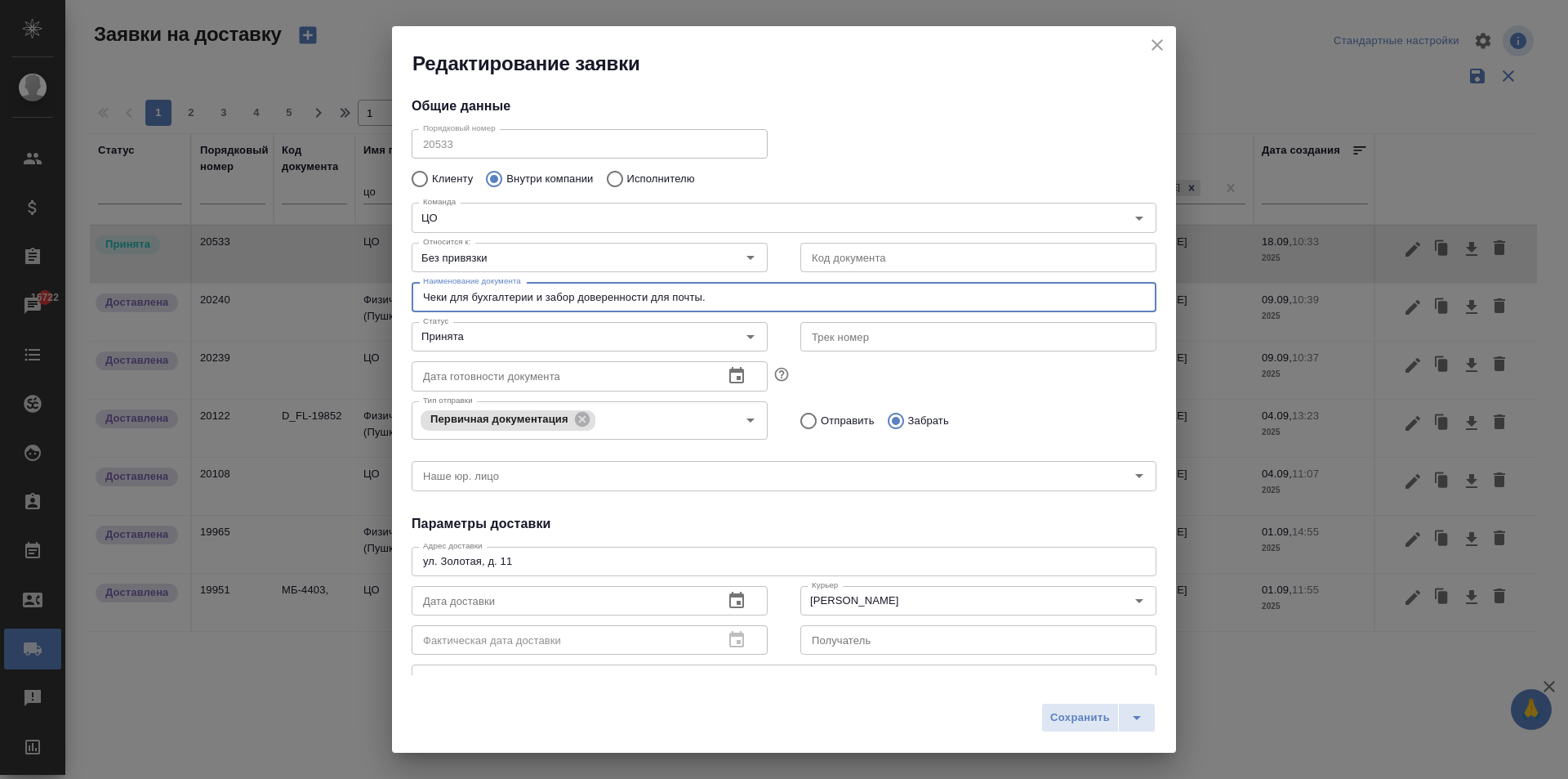
click at [741, 296] on input "Чеки для бухгалтерии и забор доверенности для почты." at bounding box center [784, 296] width 745 height 29
drag, startPoint x: 748, startPoint y: 296, endPoint x: 290, endPoint y: 276, distance: 458.4
click at [290, 276] on div "Редактирование заявки Общие данные Порядковый номер 20533 Порядковый номер Клие…" at bounding box center [784, 390] width 1568 height 779
type input "Чеки для бухгалтерии и заявления на отпуск для отдела кадров"
click at [728, 600] on icon "button" at bounding box center [737, 601] width 20 height 20
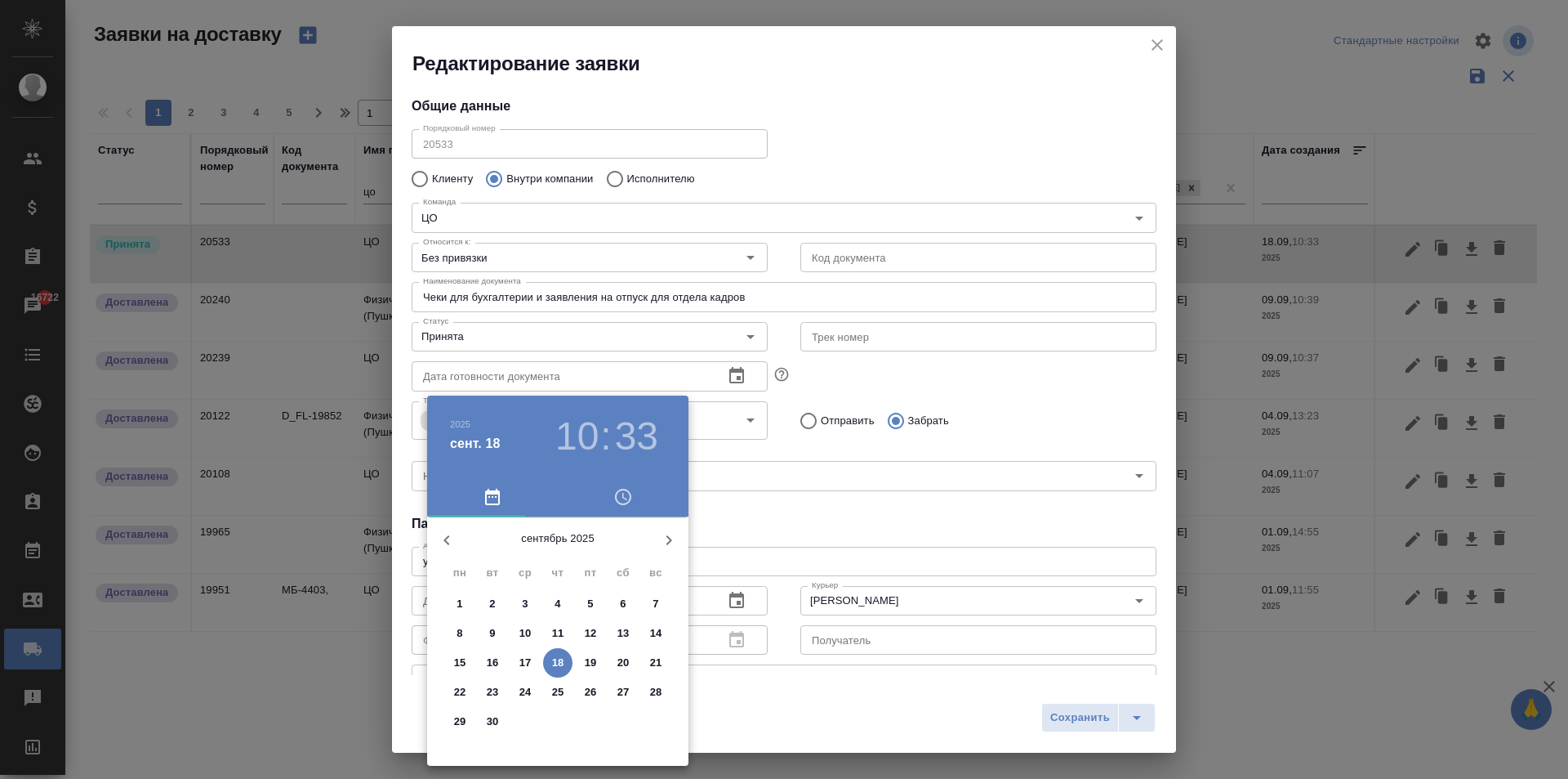
click at [563, 661] on p "18" at bounding box center [558, 663] width 12 height 16
type input "[DATE] 10:33"
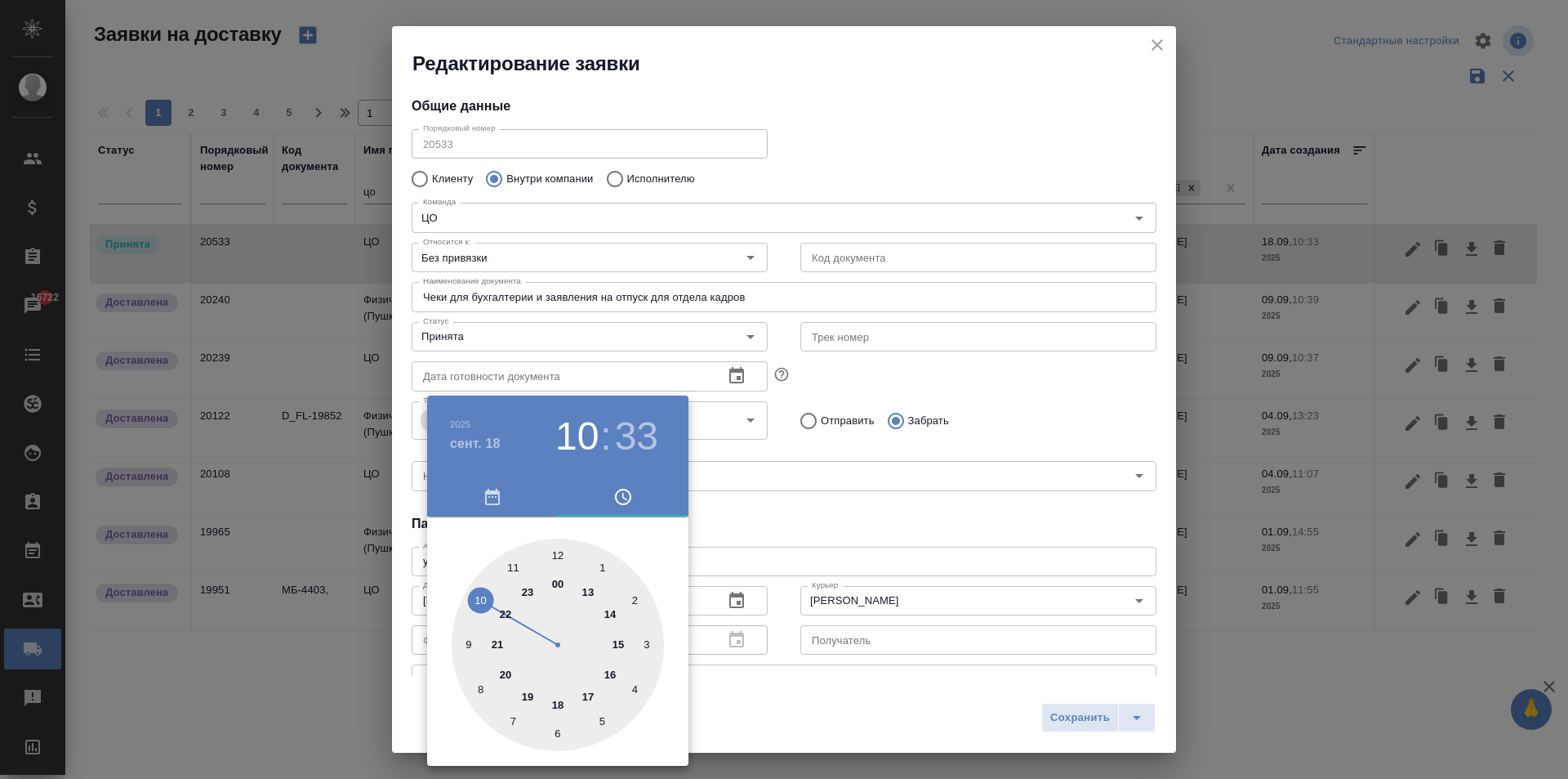
click at [743, 566] on div at bounding box center [784, 390] width 1568 height 779
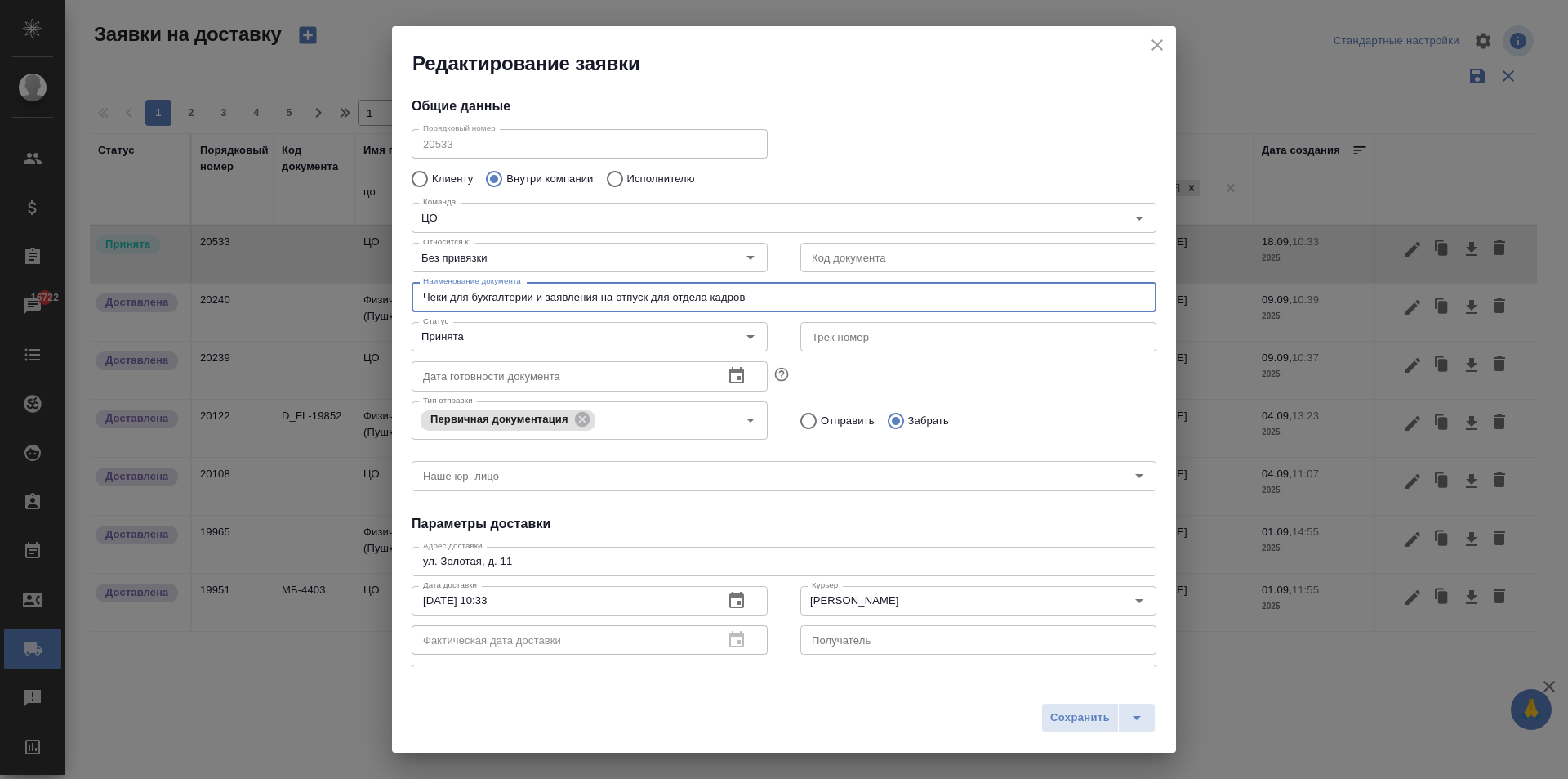
click at [596, 302] on input "Чеки для бухгалтерии и заявления на отпуск для отдела кадров" at bounding box center [784, 296] width 745 height 29
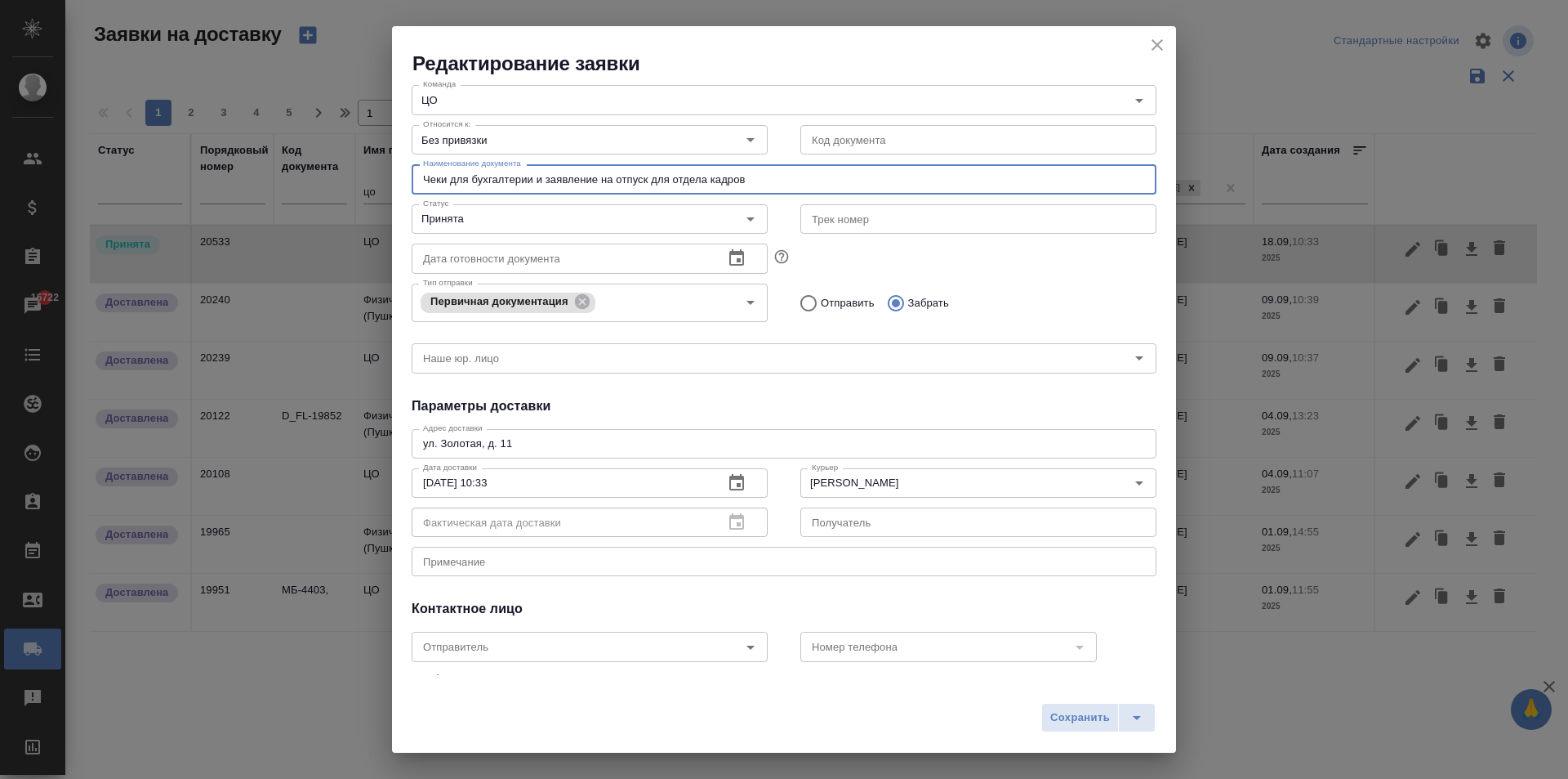
scroll to position [192, 0]
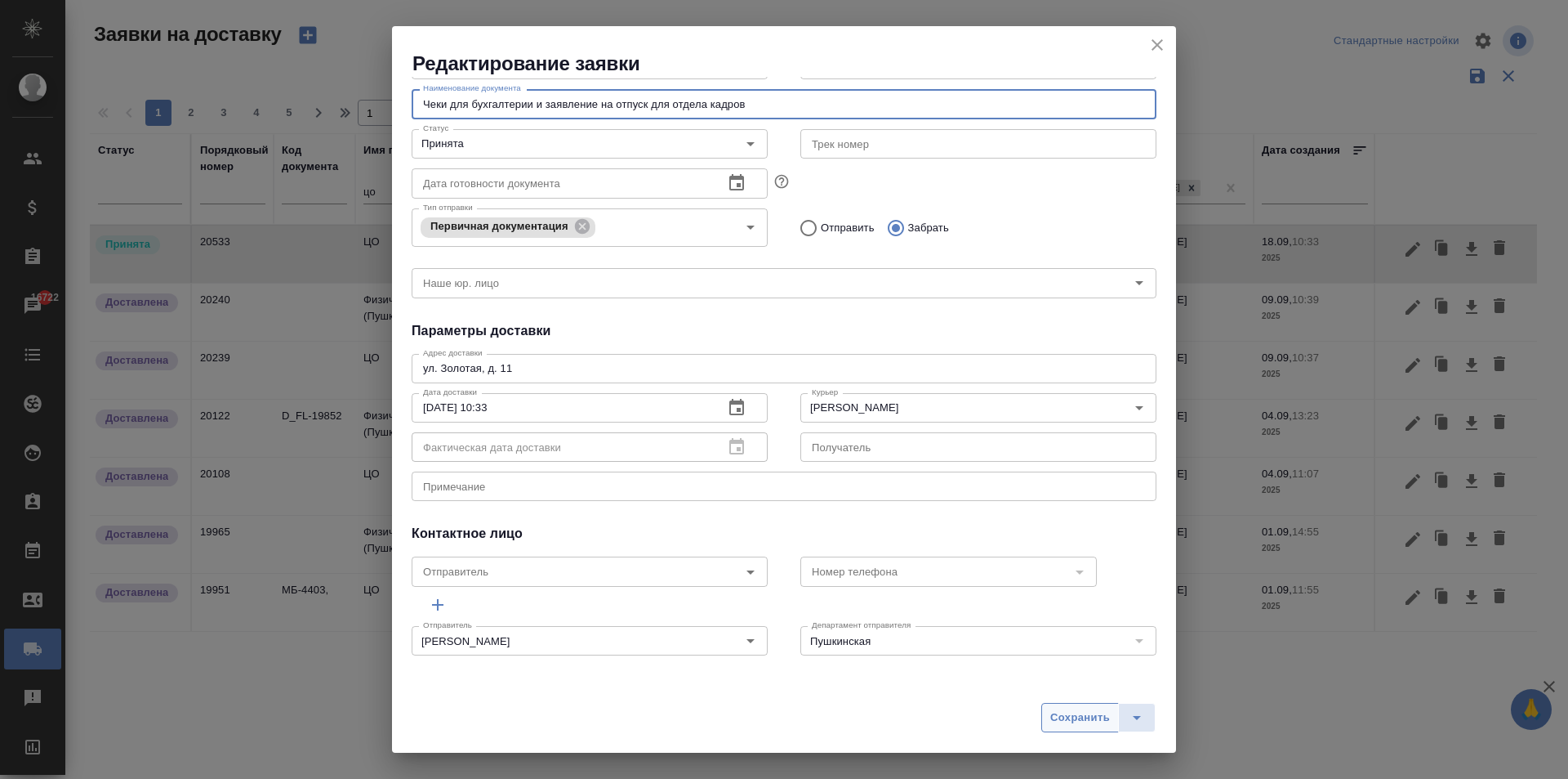
type input "Чеки для бухгалтерии и заявление на отпуск для отдела кадров"
click at [1078, 722] on span "Сохранить" at bounding box center [1079, 718] width 59 height 19
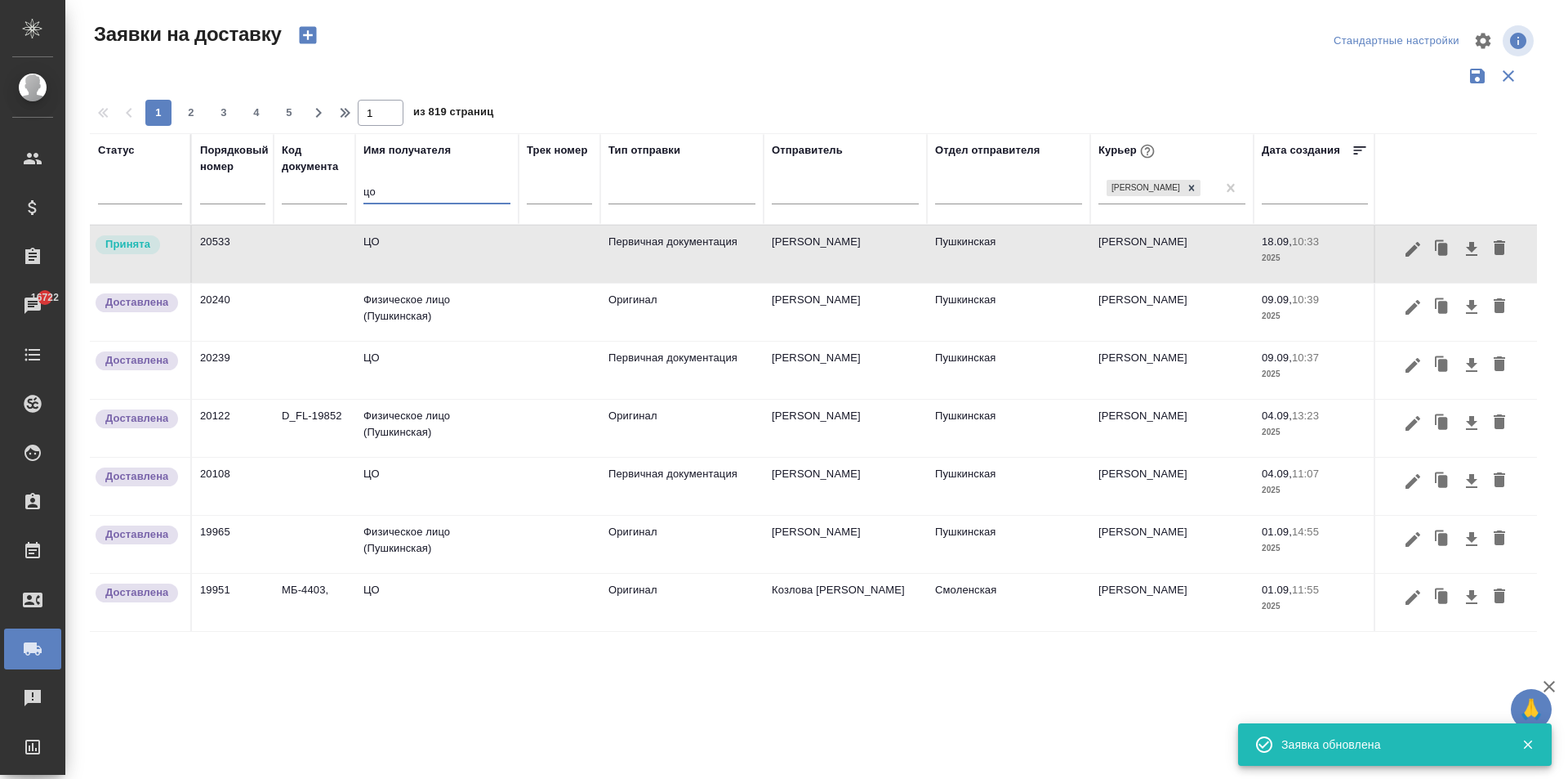
drag, startPoint x: 416, startPoint y: 199, endPoint x: 220, endPoint y: 199, distance: 196.0
click at [236, 198] on tr "Статус Порядковый номер Код документа Имя получателя цо Трек номер Тип отправки…" at bounding box center [937, 179] width 1695 height 91
